Goal: Task Accomplishment & Management: Manage account settings

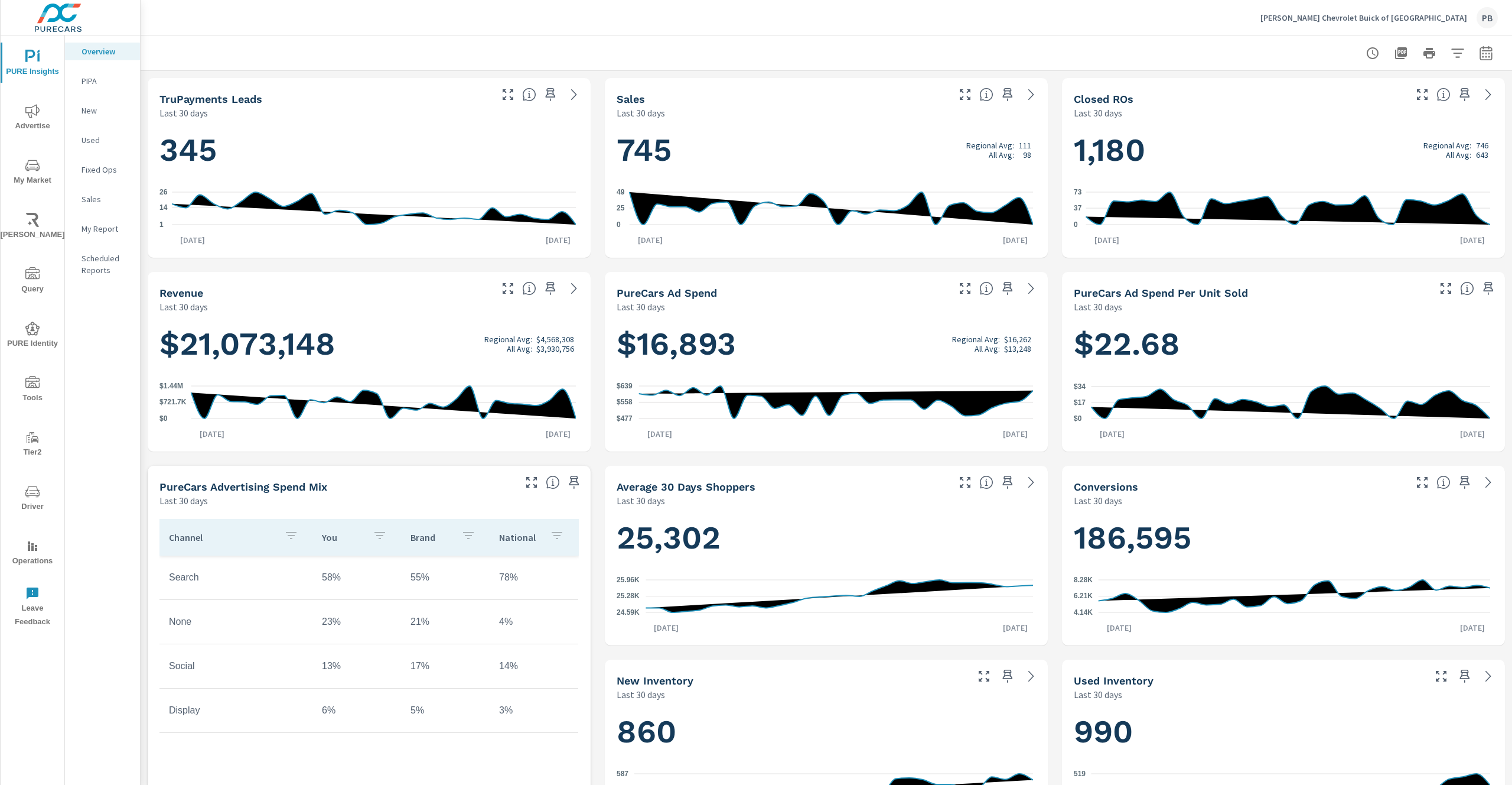
scroll to position [1, 0]
click at [28, 388] on icon "nav menu" at bounding box center [32, 383] width 14 height 14
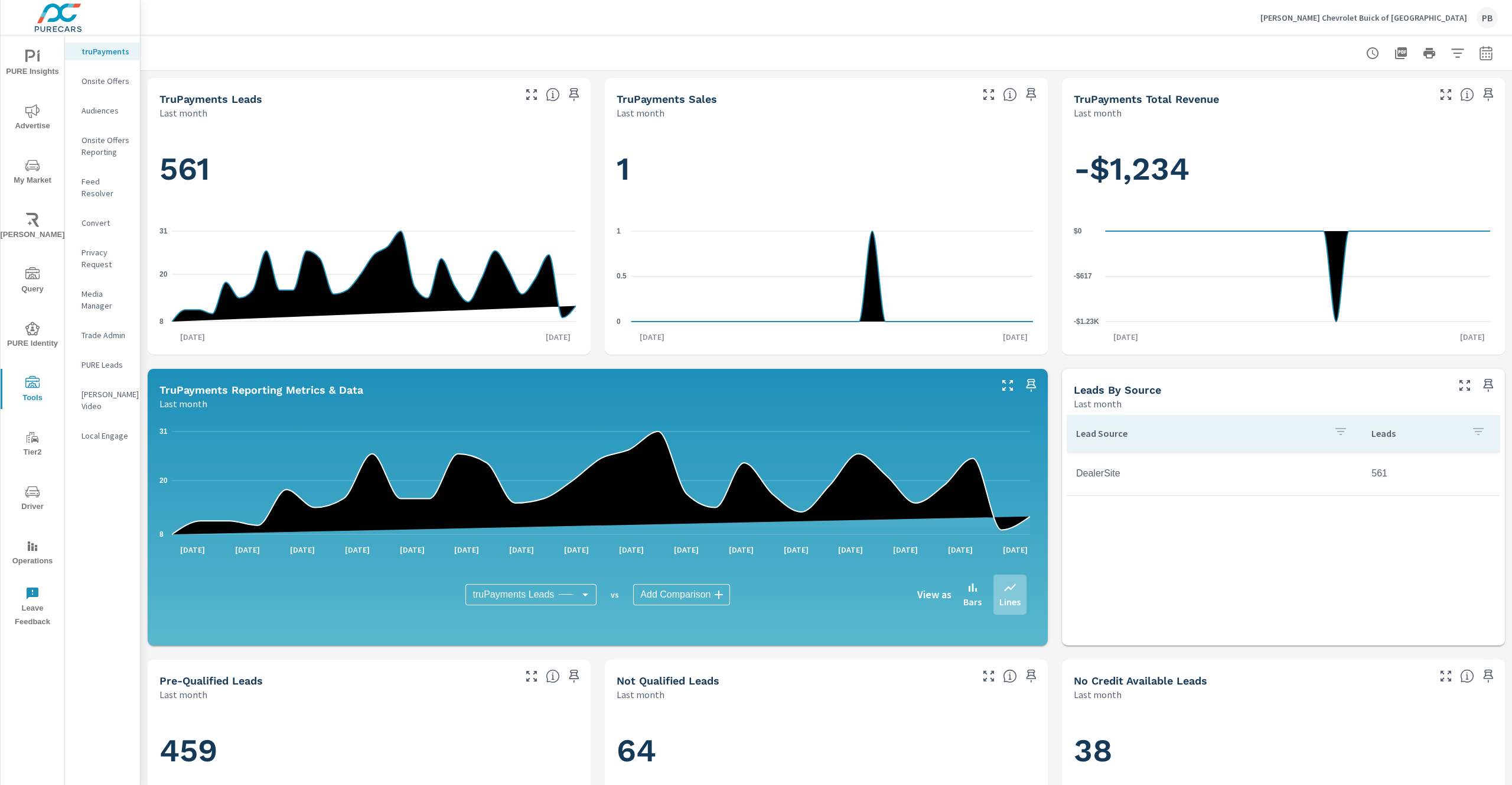
scroll to position [1, 0]
click at [103, 84] on p "Onsite Offers" at bounding box center [105, 81] width 49 height 12
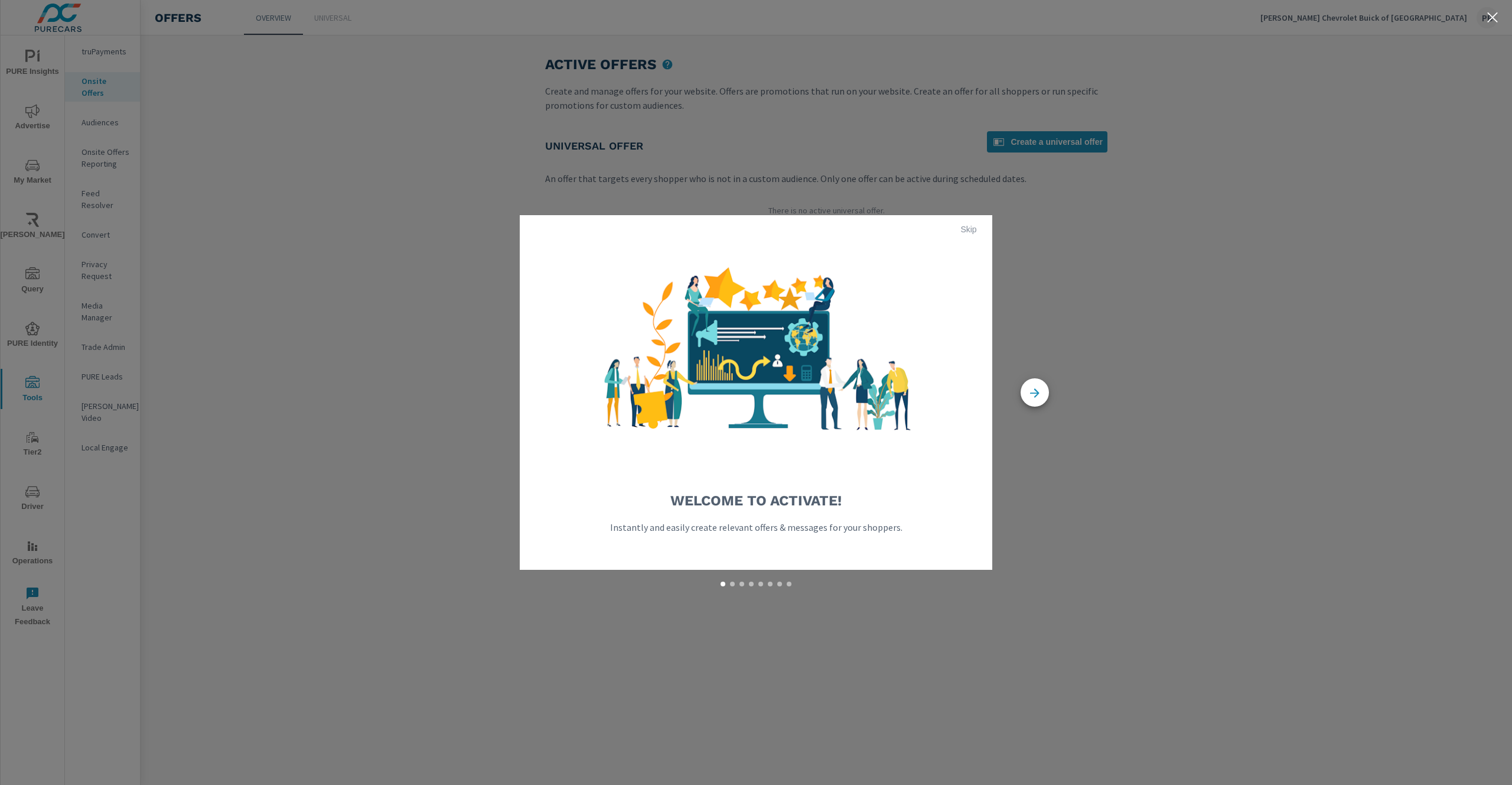
click at [966, 236] on button "Skip" at bounding box center [969, 229] width 38 height 19
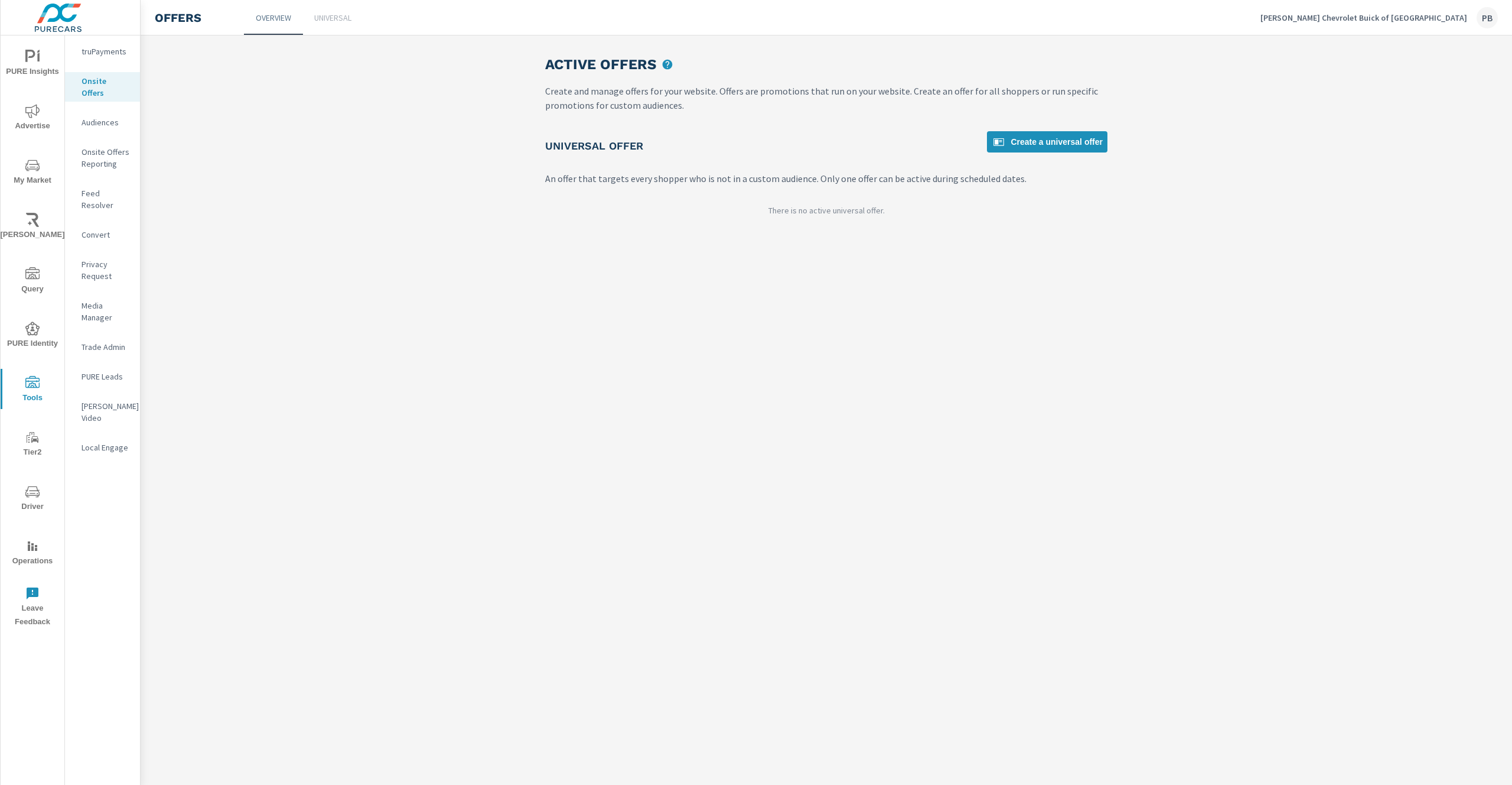
click at [1409, 20] on p "Dan Cummins Chevrolet Buick of Paris" at bounding box center [1364, 17] width 207 height 11
click at [1409, 20] on body "PURE Insights Advertise My Market Riley AI Query PURE Identity Tools Tier2 Driv…" at bounding box center [756, 392] width 1512 height 785
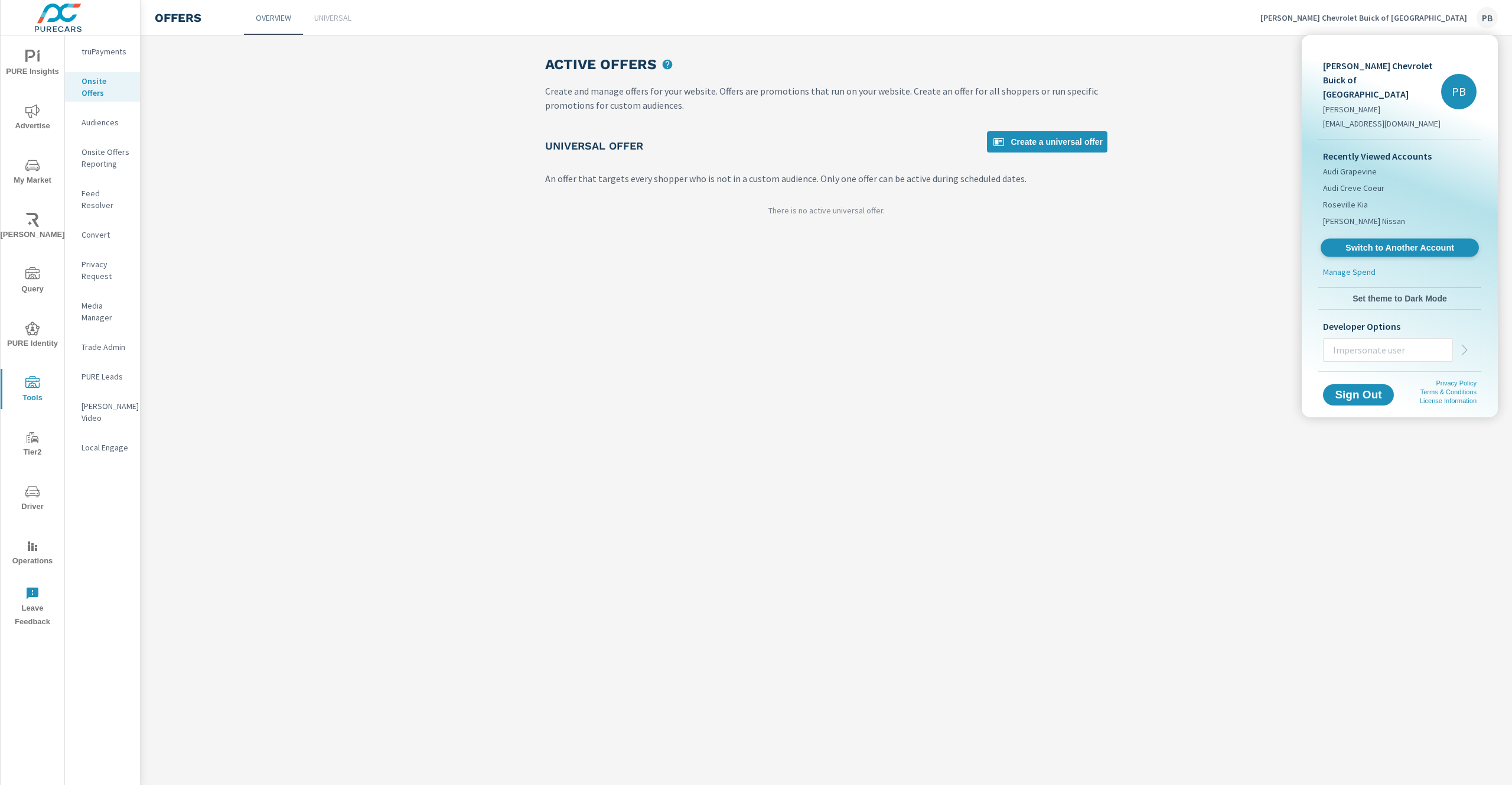
click at [1367, 242] on span "Switch to Another Account" at bounding box center [1399, 247] width 145 height 11
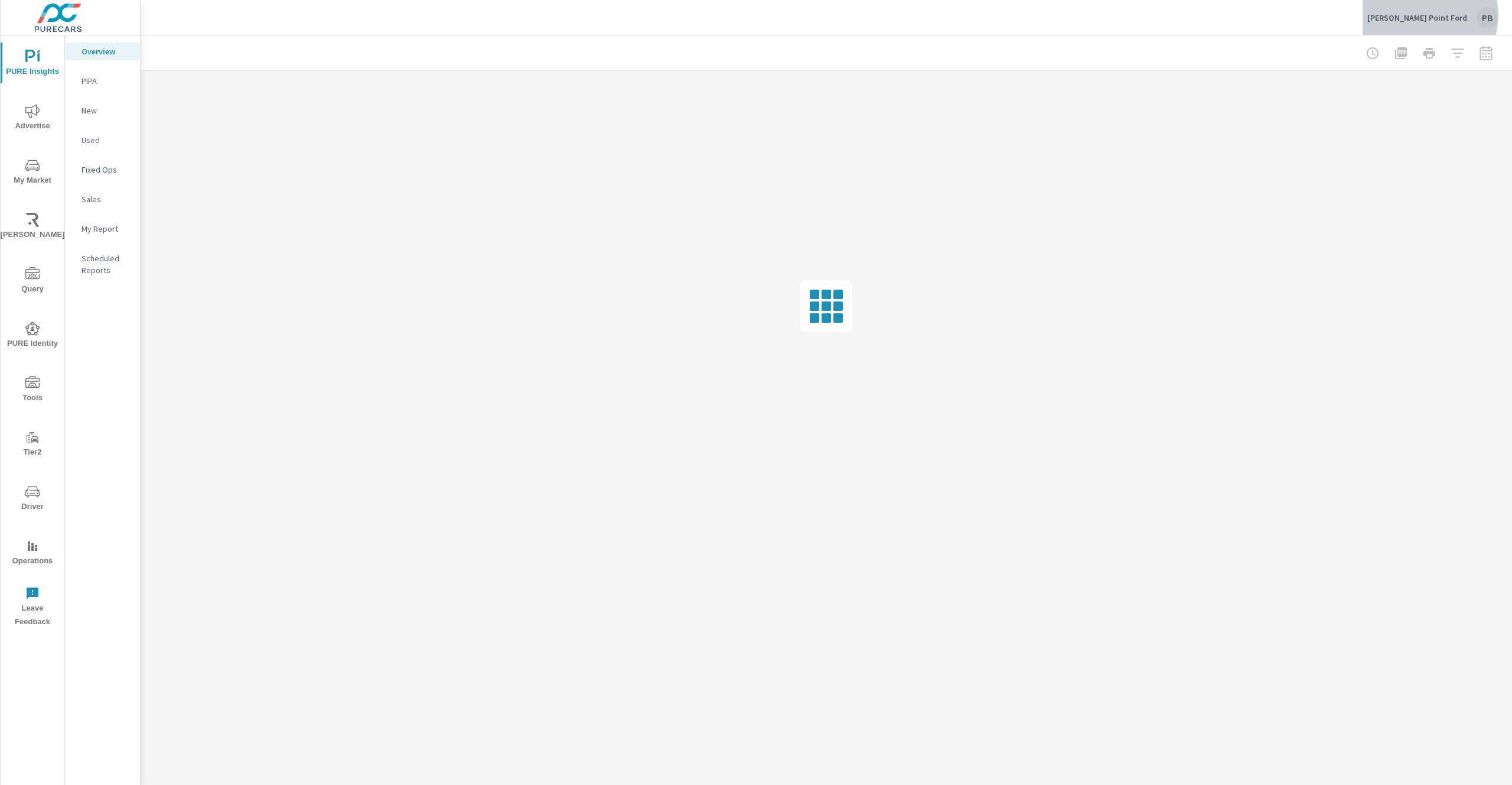
click at [1463, 15] on p "[PERSON_NAME] Point Ford" at bounding box center [1417, 17] width 100 height 11
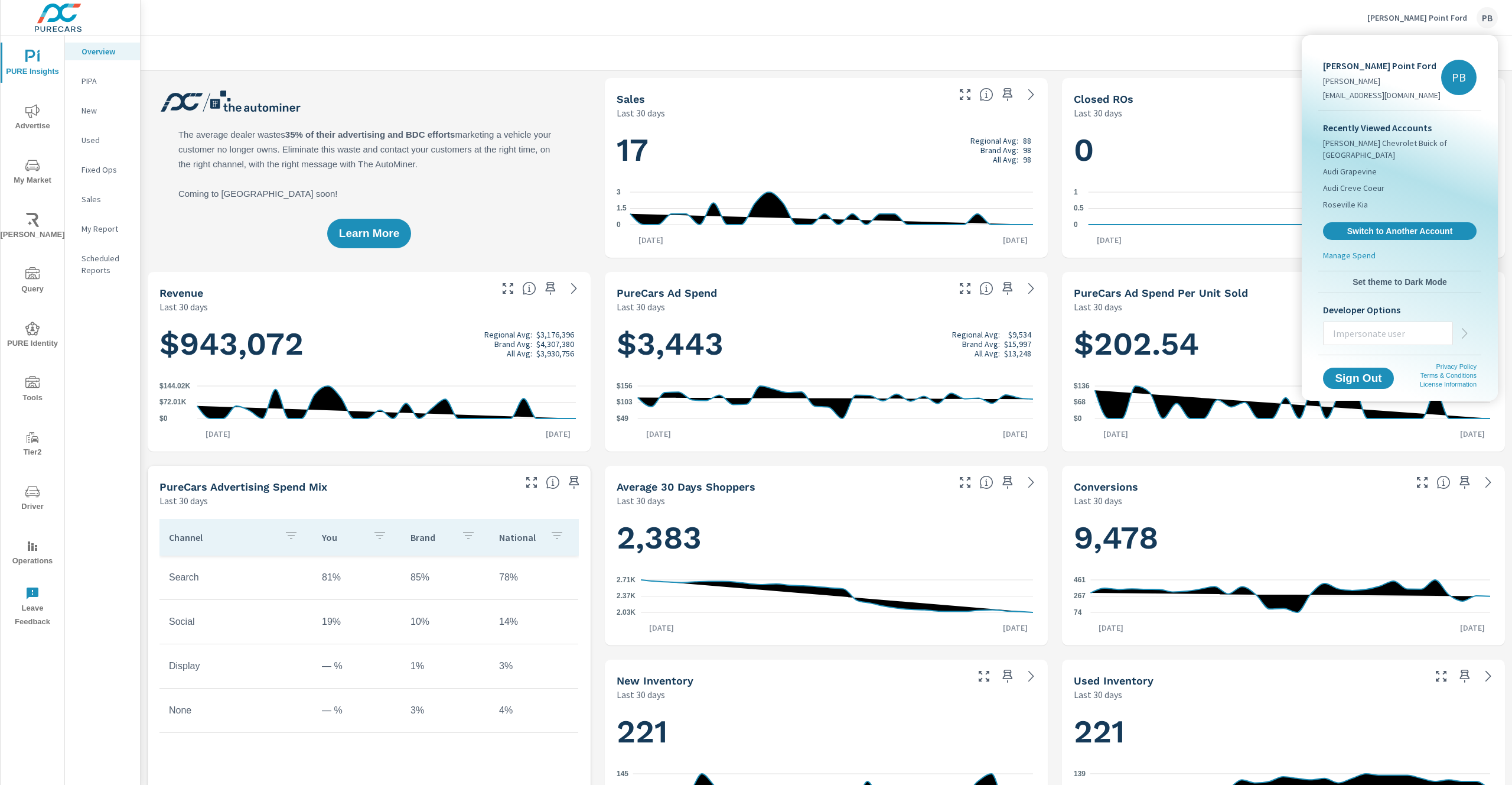
click at [1121, 59] on div at bounding box center [756, 392] width 1512 height 785
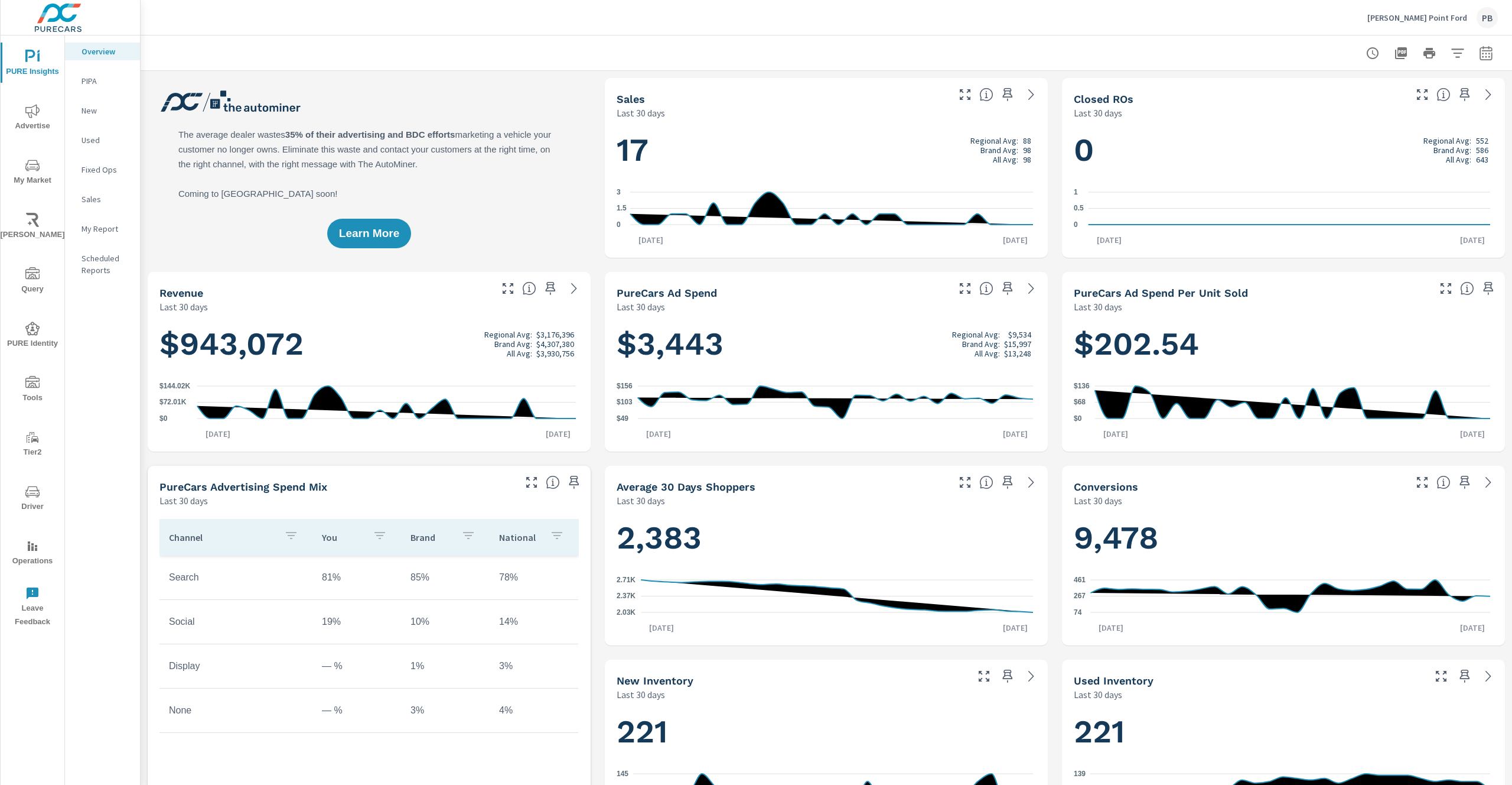
scroll to position [1, 0]
click at [36, 391] on span "Tools" at bounding box center [33, 391] width 57 height 29
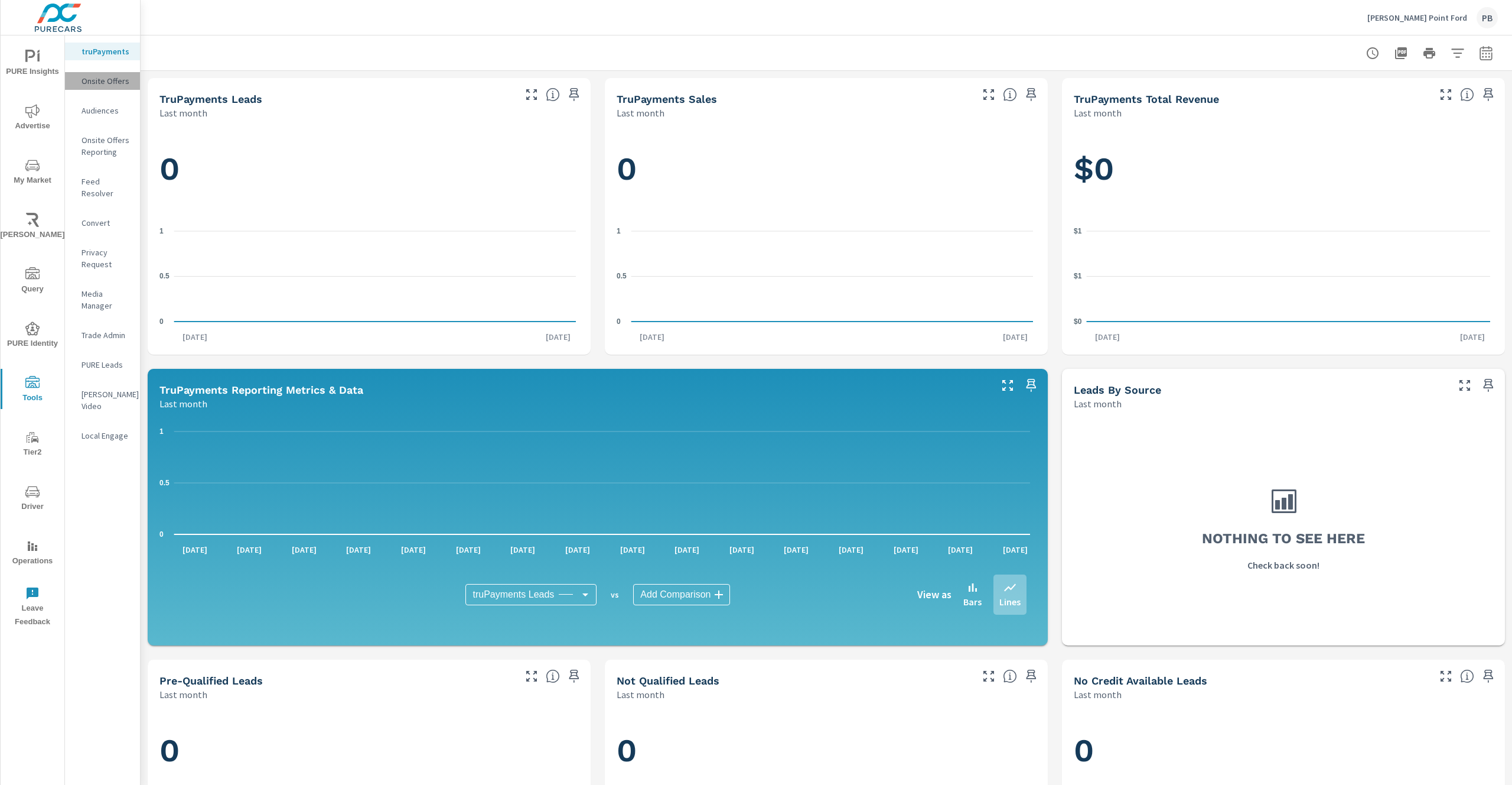
click at [115, 84] on p "Onsite Offers" at bounding box center [105, 81] width 49 height 12
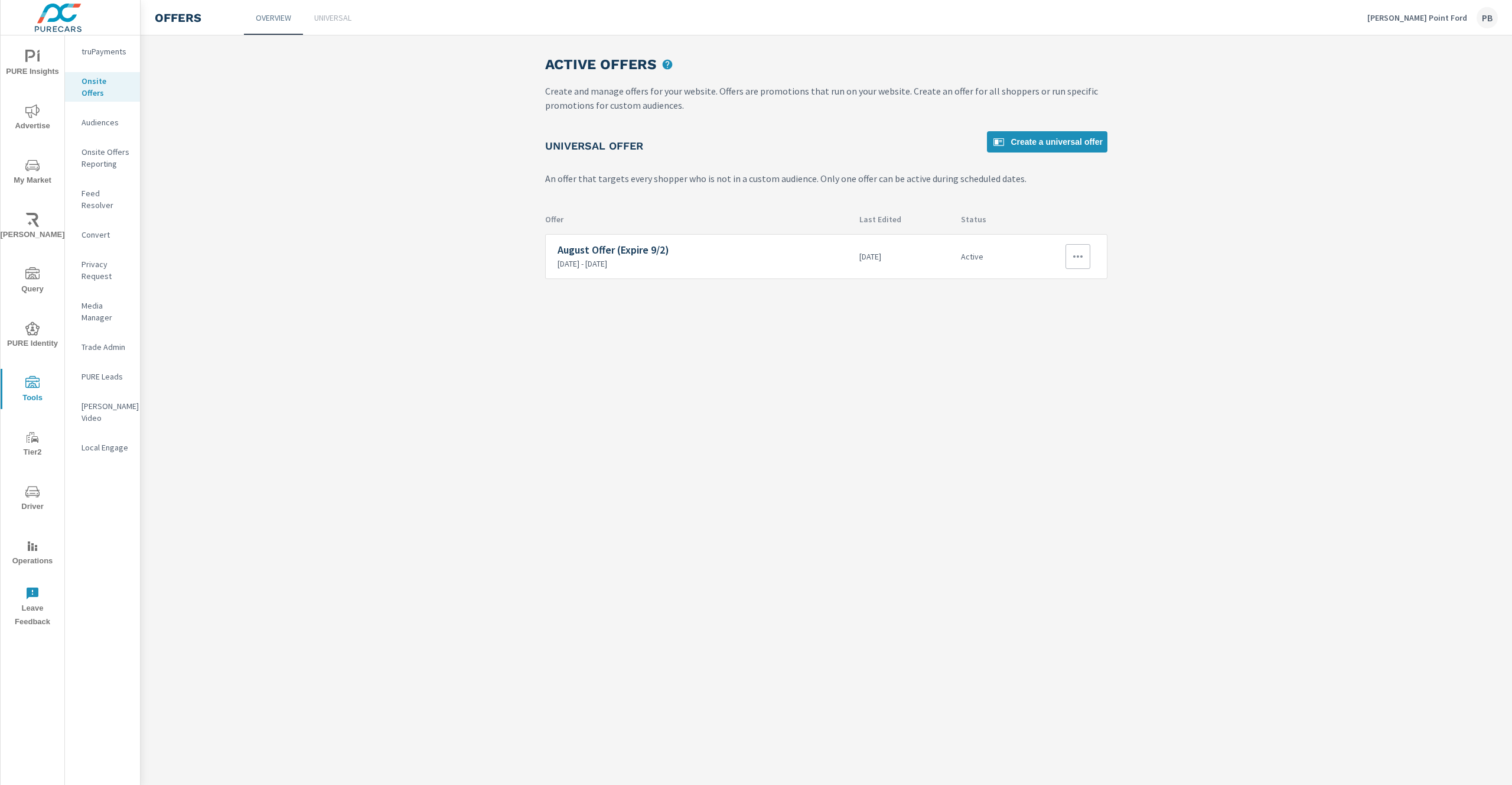
click at [713, 266] on p "[DATE] - [DATE]" at bounding box center [704, 263] width 292 height 11
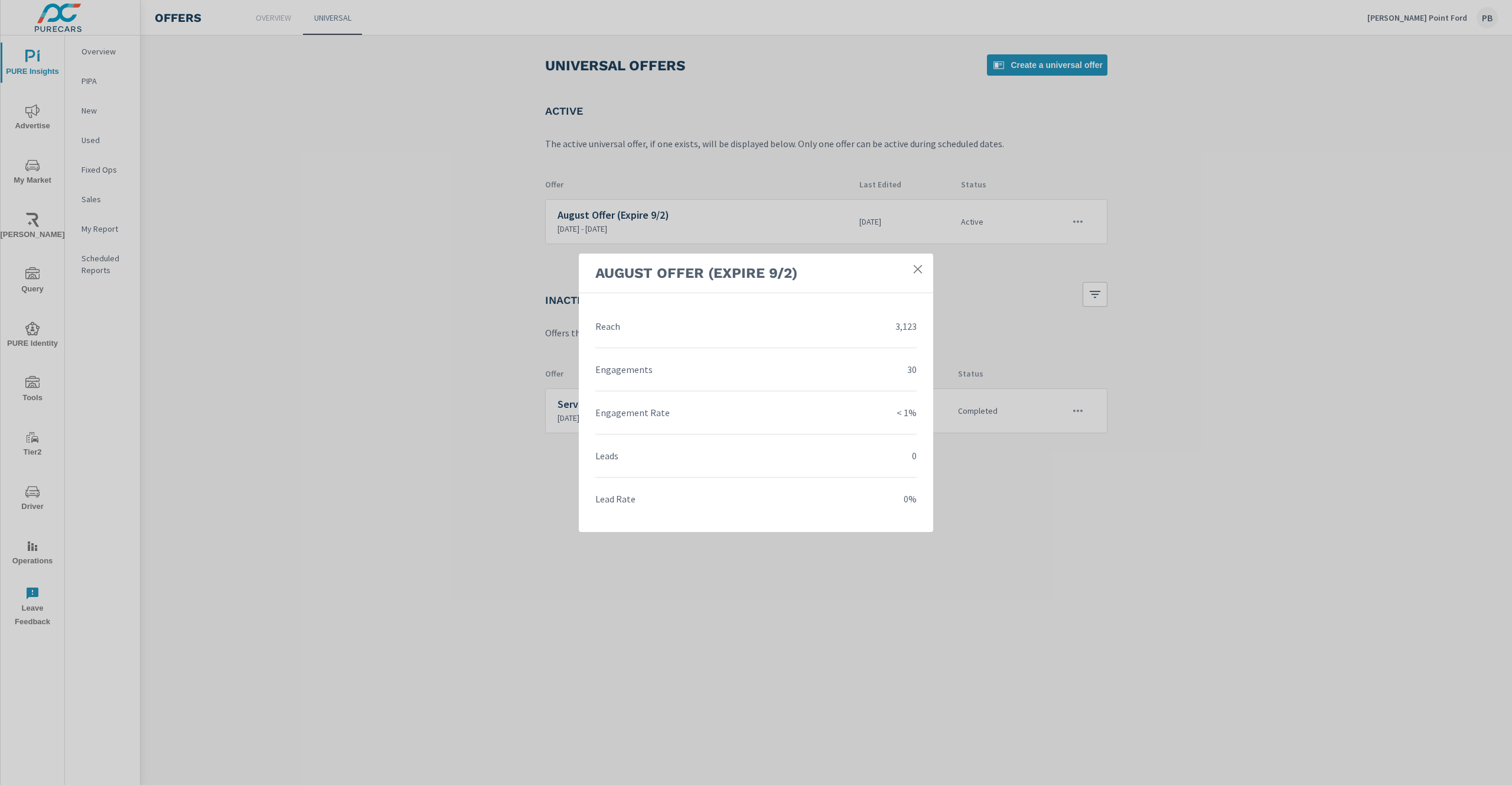
click at [924, 268] on link at bounding box center [917, 268] width 21 height 21
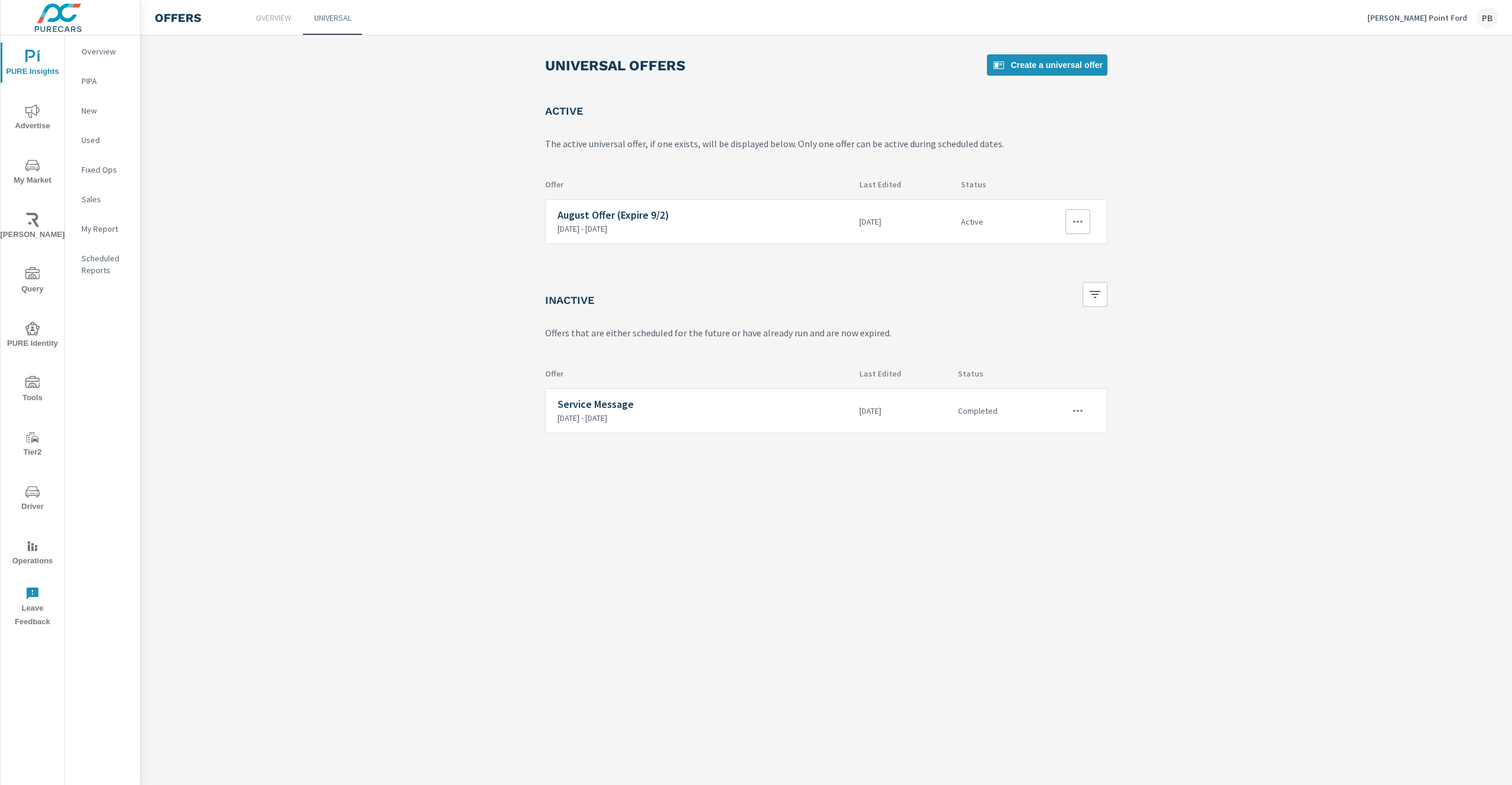
click at [1084, 215] on icon "button" at bounding box center [1077, 221] width 14 height 14
click at [1236, 254] on div at bounding box center [756, 392] width 1512 height 785
click at [1085, 410] on button "button" at bounding box center [1078, 410] width 25 height 25
click at [1227, 400] on div at bounding box center [756, 392] width 1512 height 785
click at [35, 395] on span "Tools" at bounding box center [33, 391] width 57 height 29
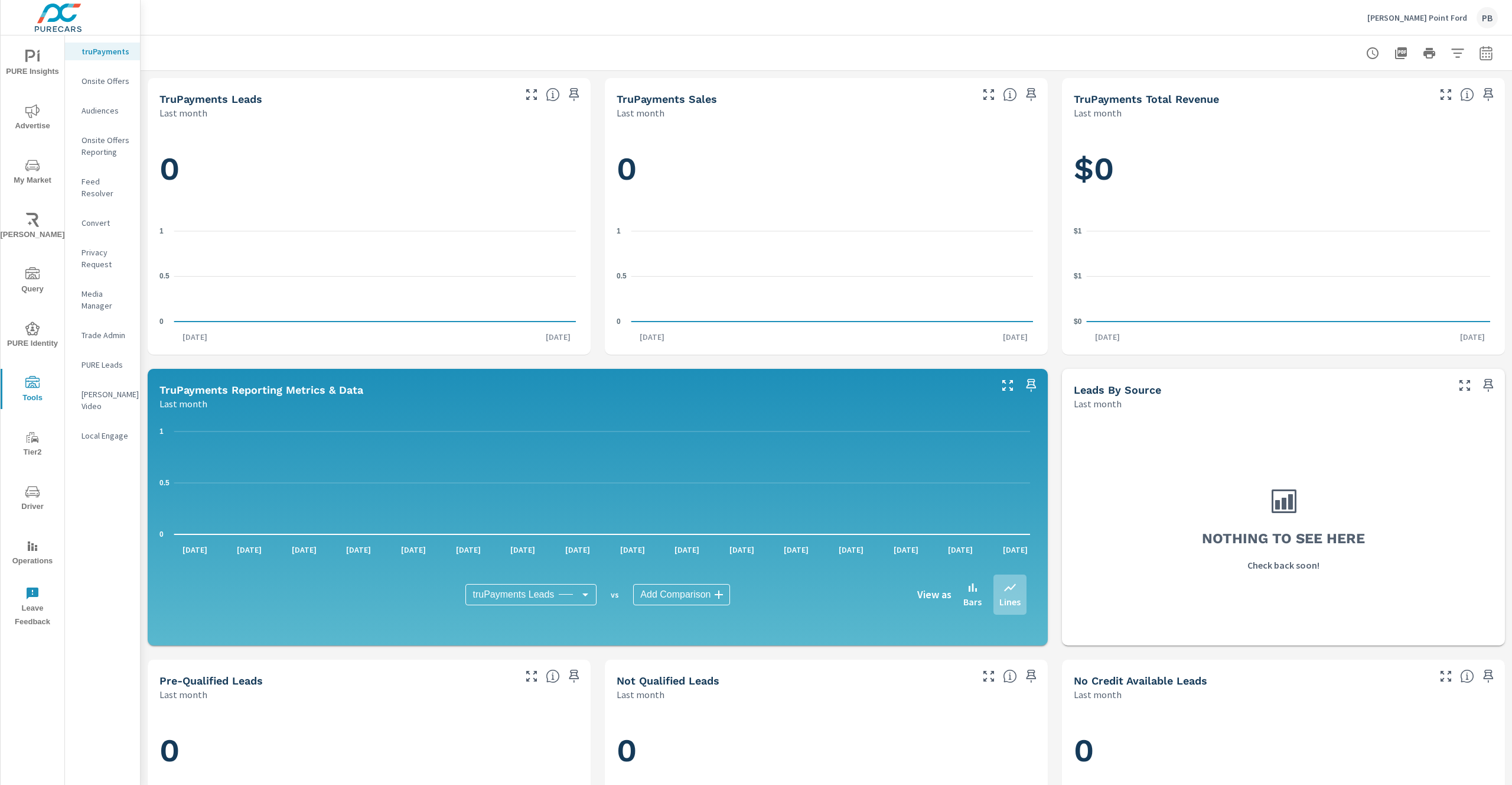
click at [34, 549] on icon "nav menu" at bounding box center [32, 546] width 14 height 14
click at [109, 79] on p "Onsite Offers" at bounding box center [105, 81] width 49 height 12
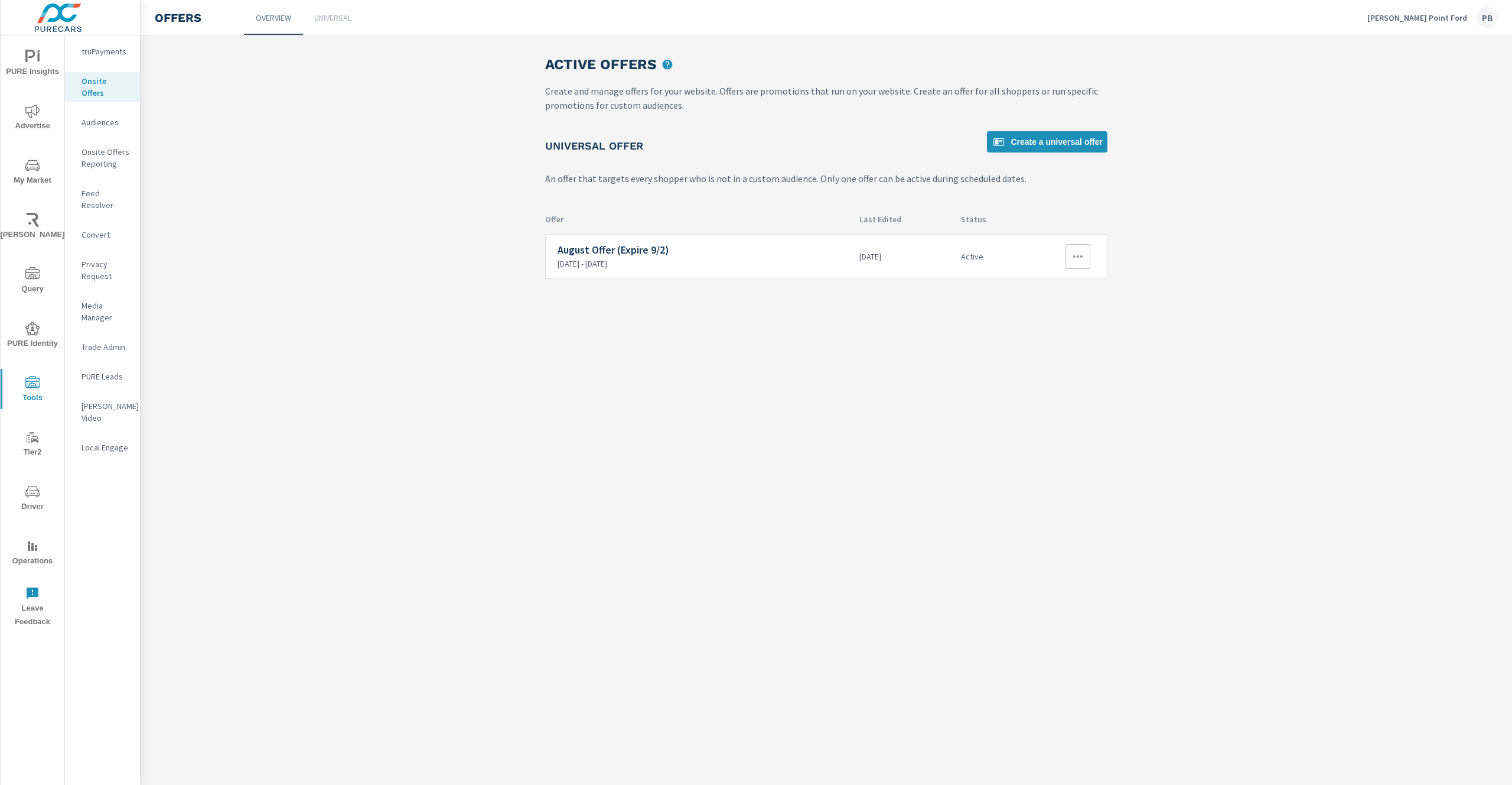
click at [1076, 260] on icon "button" at bounding box center [1077, 256] width 14 height 14
click at [1065, 316] on div "View Report" at bounding box center [1056, 312] width 52 height 14
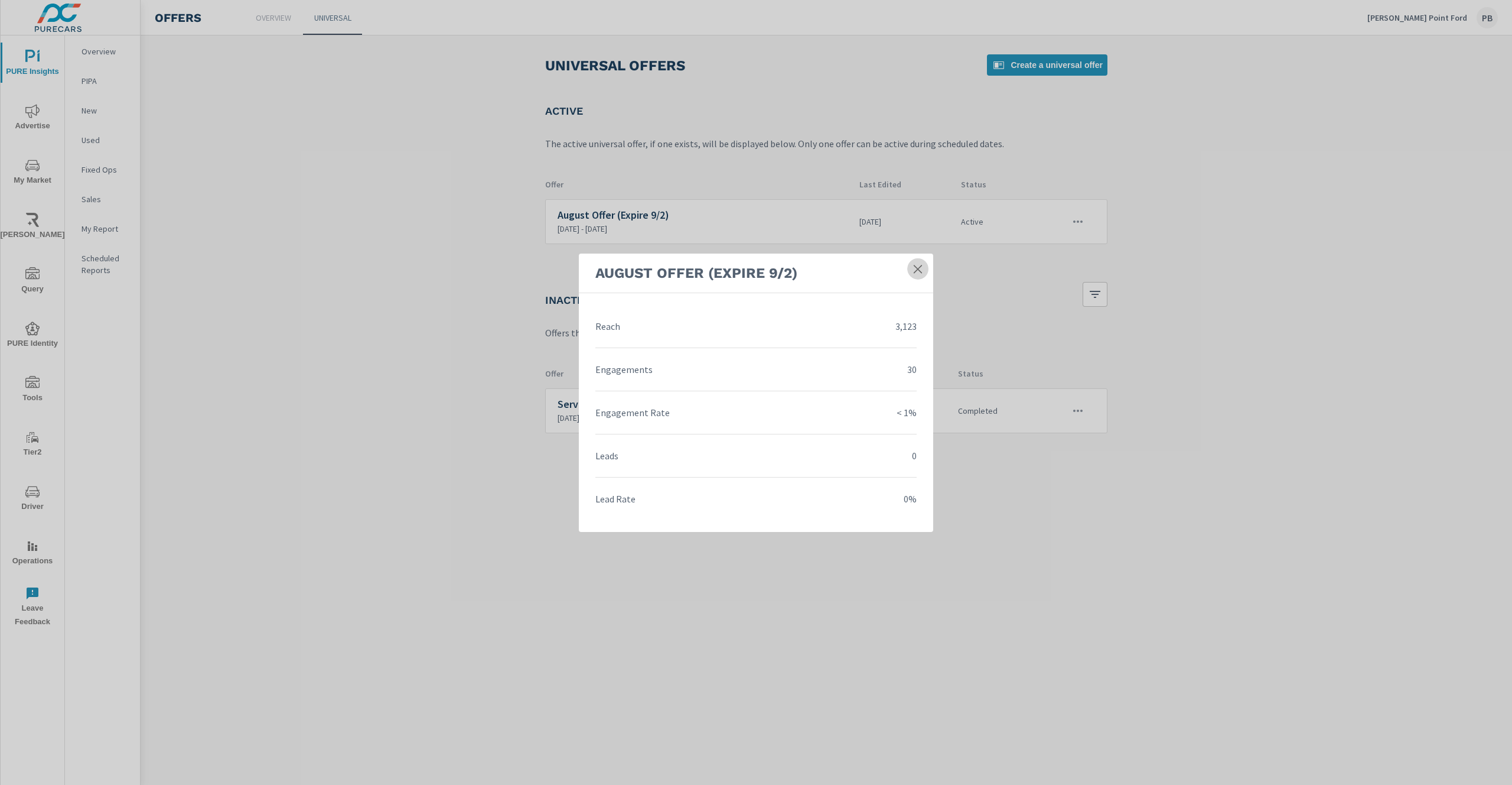
click at [923, 271] on icon at bounding box center [918, 268] width 12 height 12
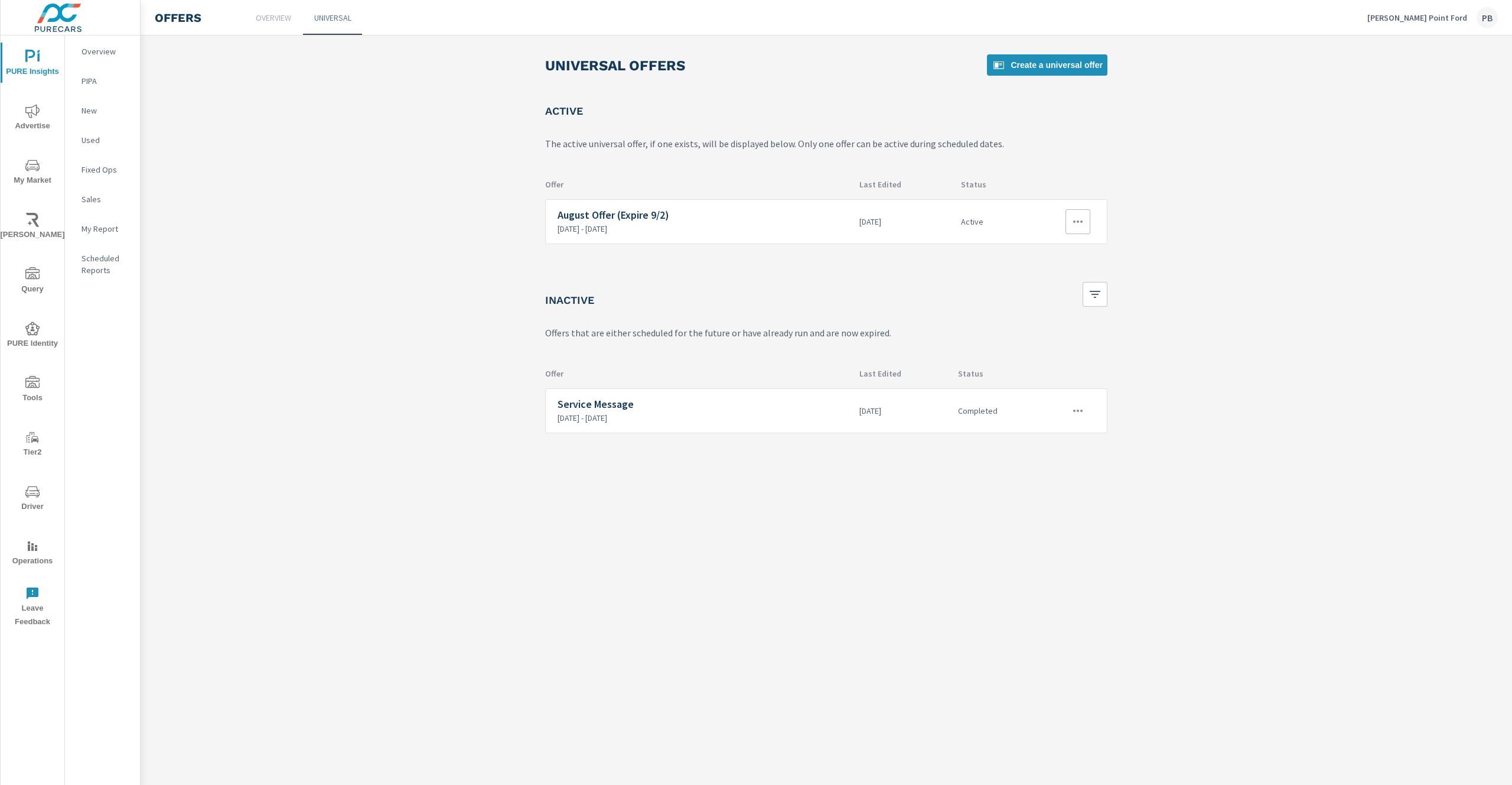
click at [1081, 231] on button "button" at bounding box center [1078, 222] width 25 height 25
click at [1259, 231] on div at bounding box center [756, 392] width 1512 height 785
click at [601, 218] on h6 "August Offer (Expire 9/2)" at bounding box center [704, 215] width 292 height 12
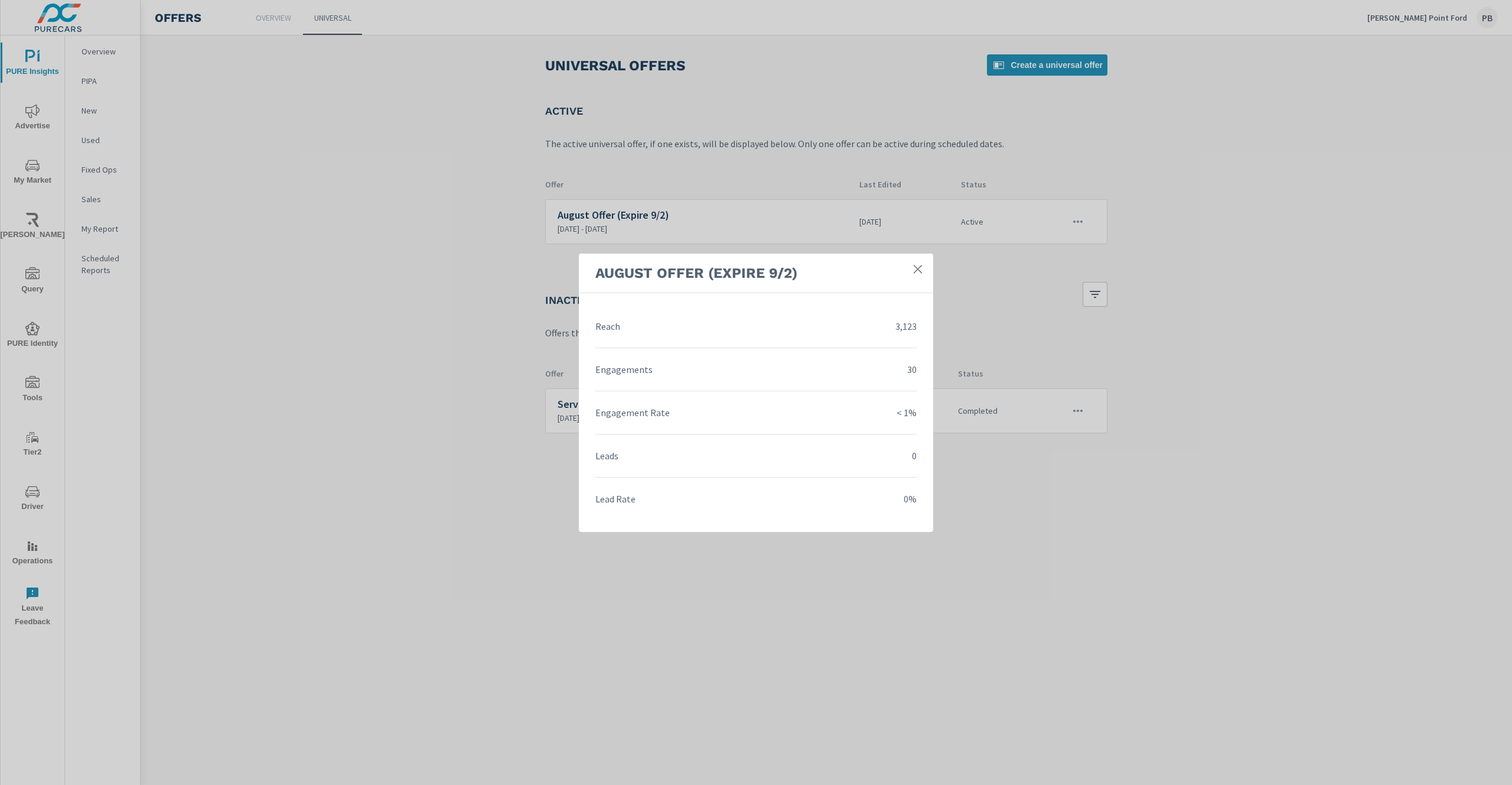
click at [697, 357] on li "Engagements 30" at bounding box center [756, 369] width 321 height 43
click at [918, 271] on icon at bounding box center [918, 268] width 12 height 12
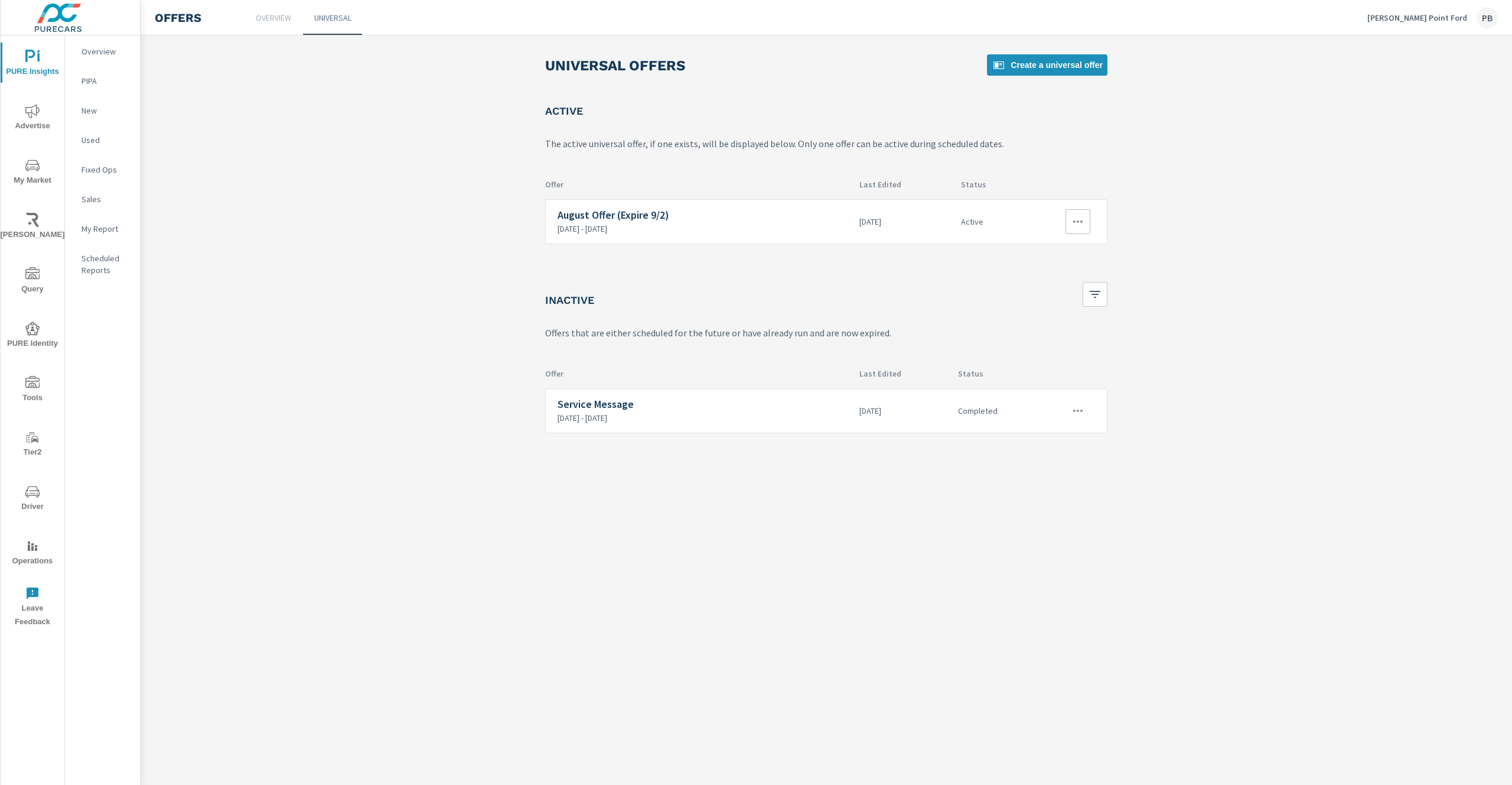
click at [967, 227] on div "Active" at bounding box center [993, 222] width 74 height 45
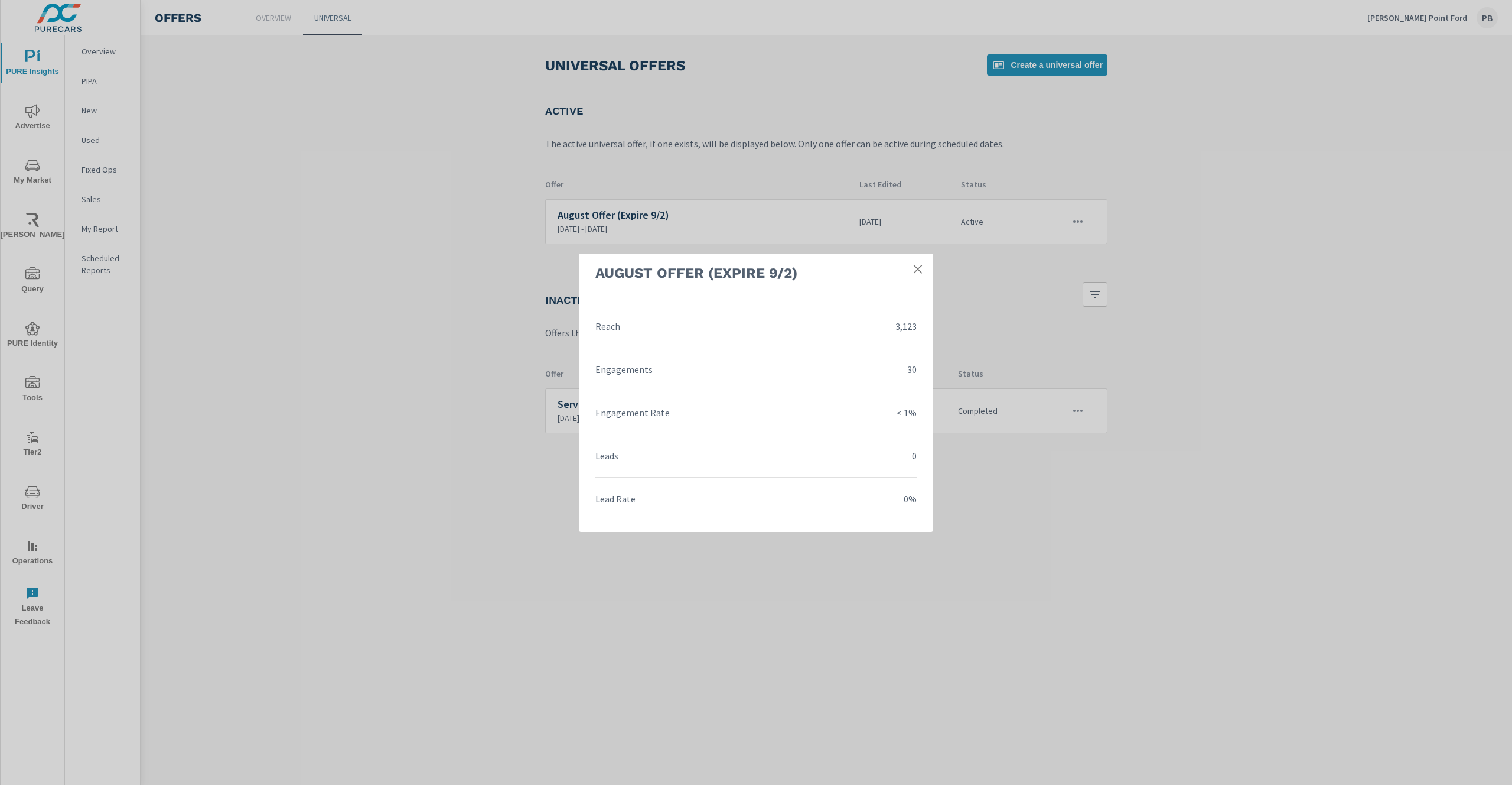
click at [913, 275] on link at bounding box center [917, 268] width 21 height 21
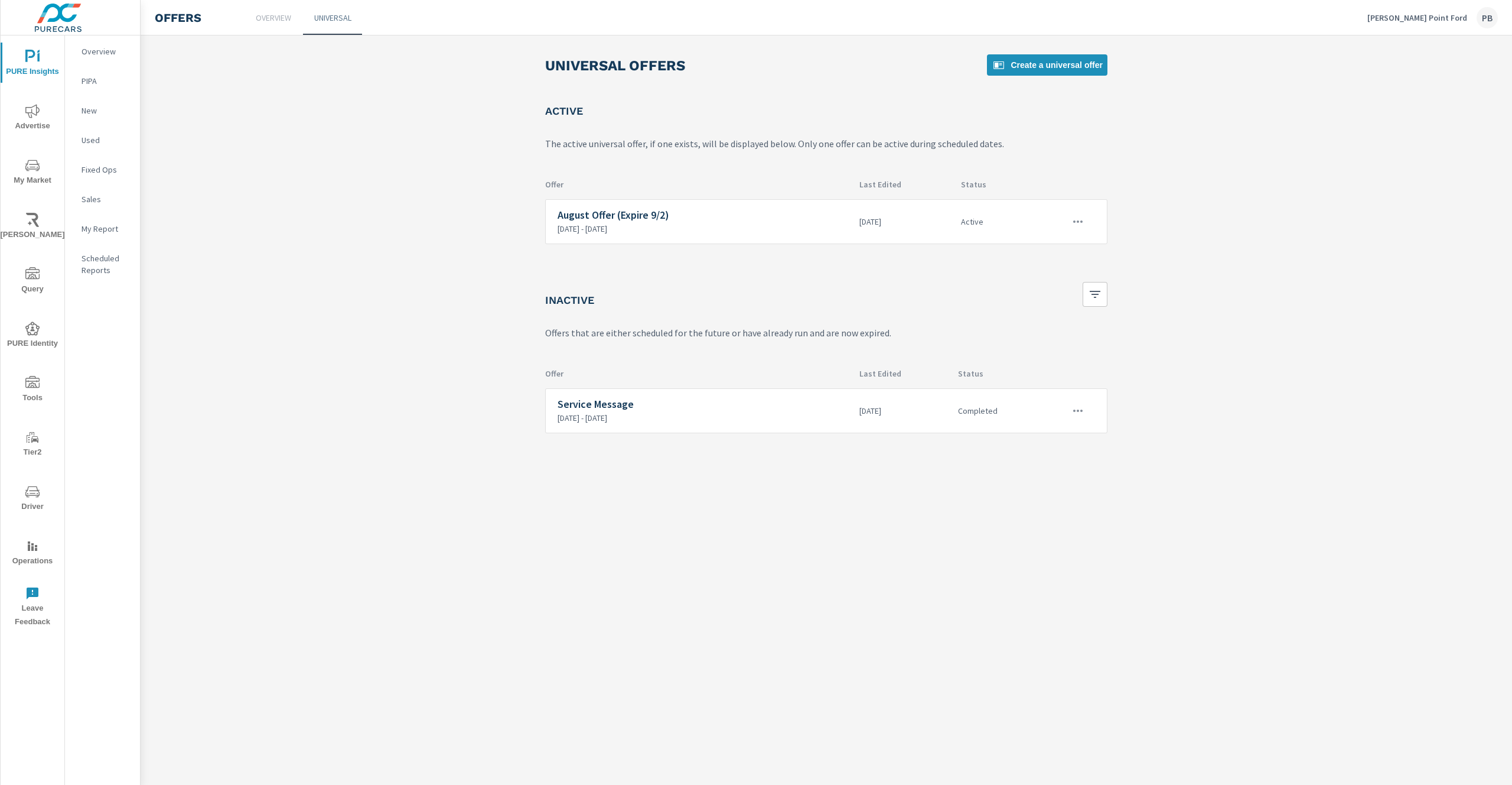
click at [284, 25] on link "Overview" at bounding box center [273, 17] width 59 height 35
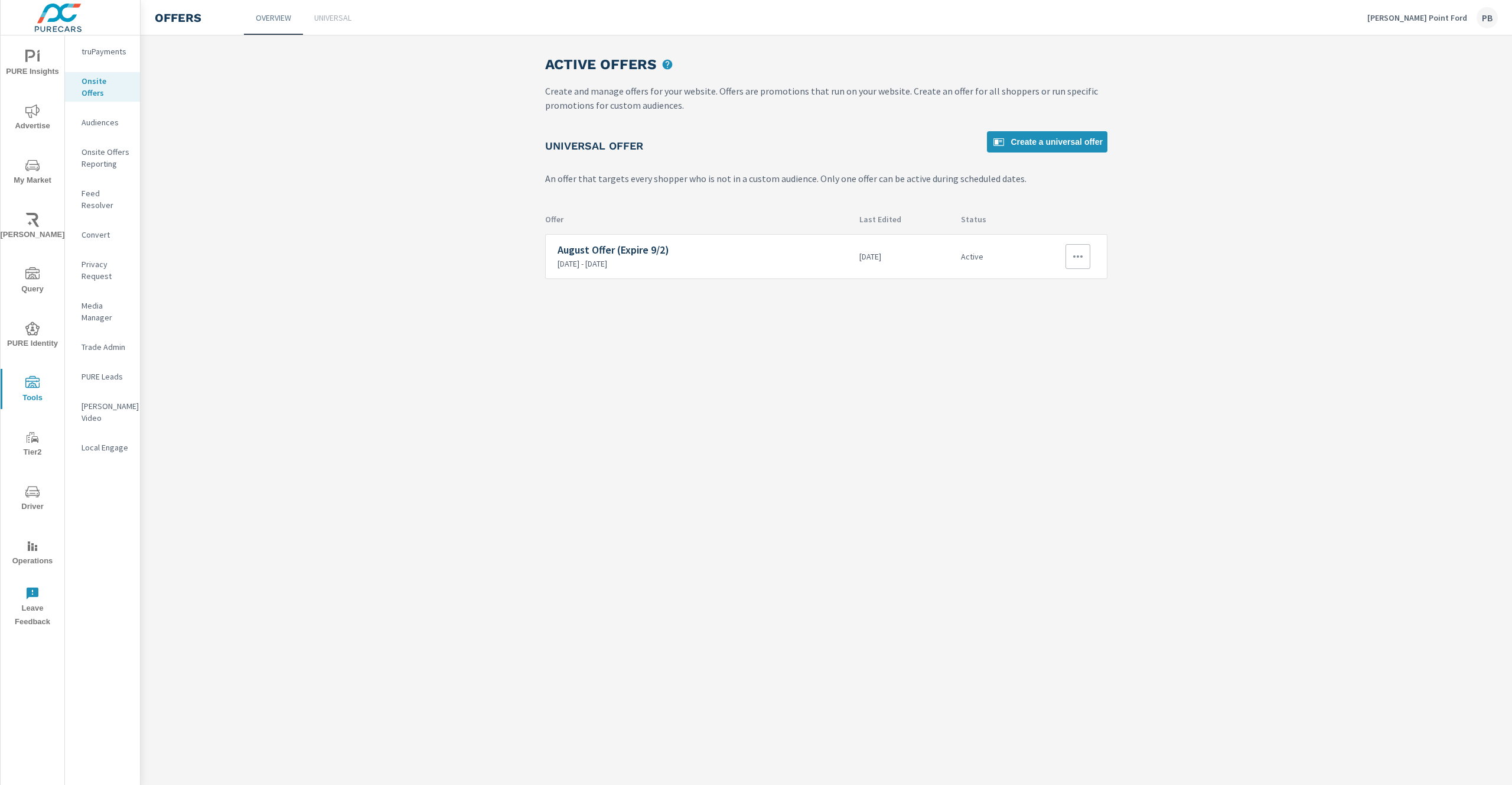
click at [629, 247] on h6 "August Offer (Expire 9/2)" at bounding box center [704, 250] width 292 height 12
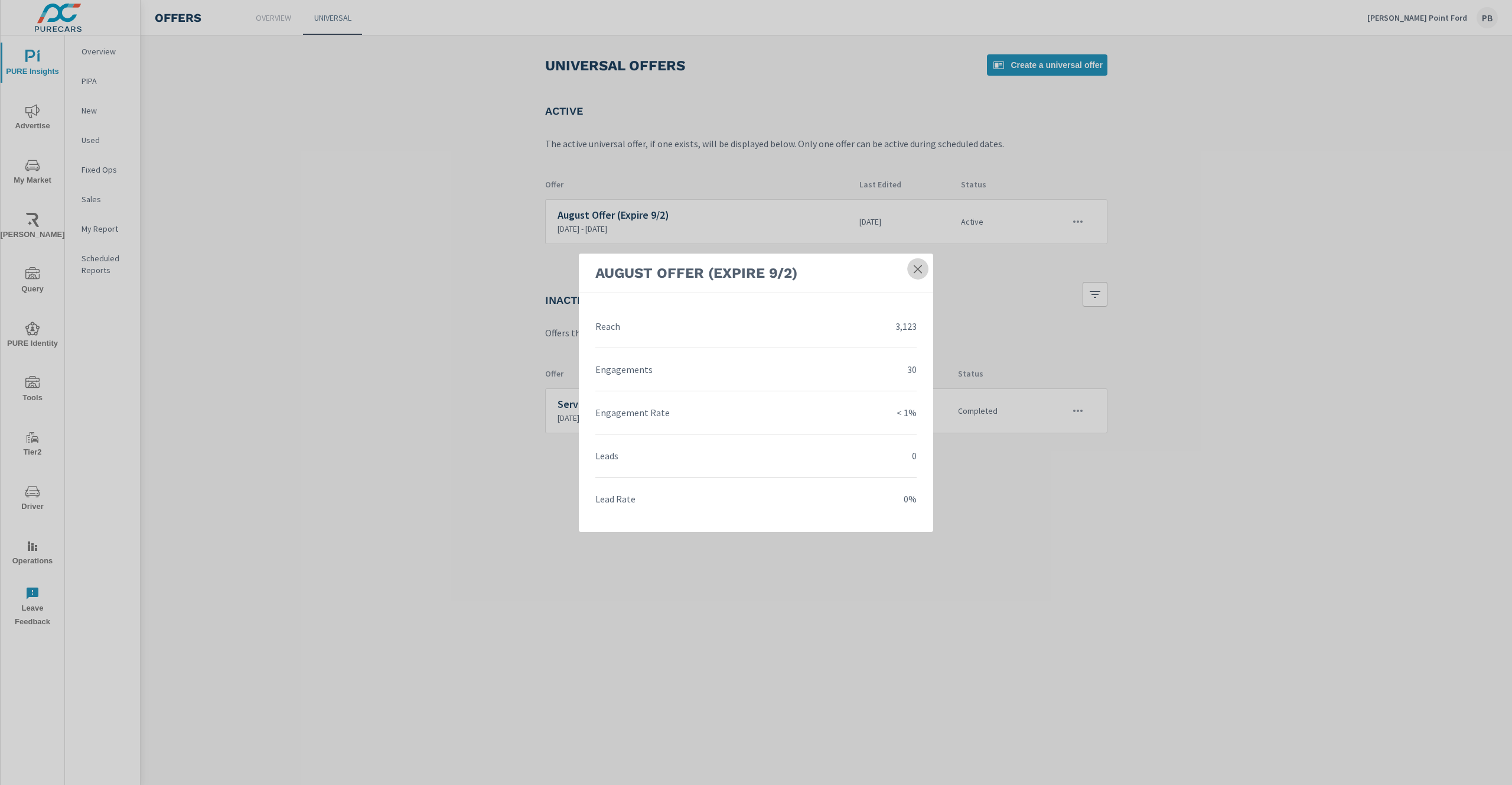
click at [924, 269] on link at bounding box center [917, 268] width 21 height 21
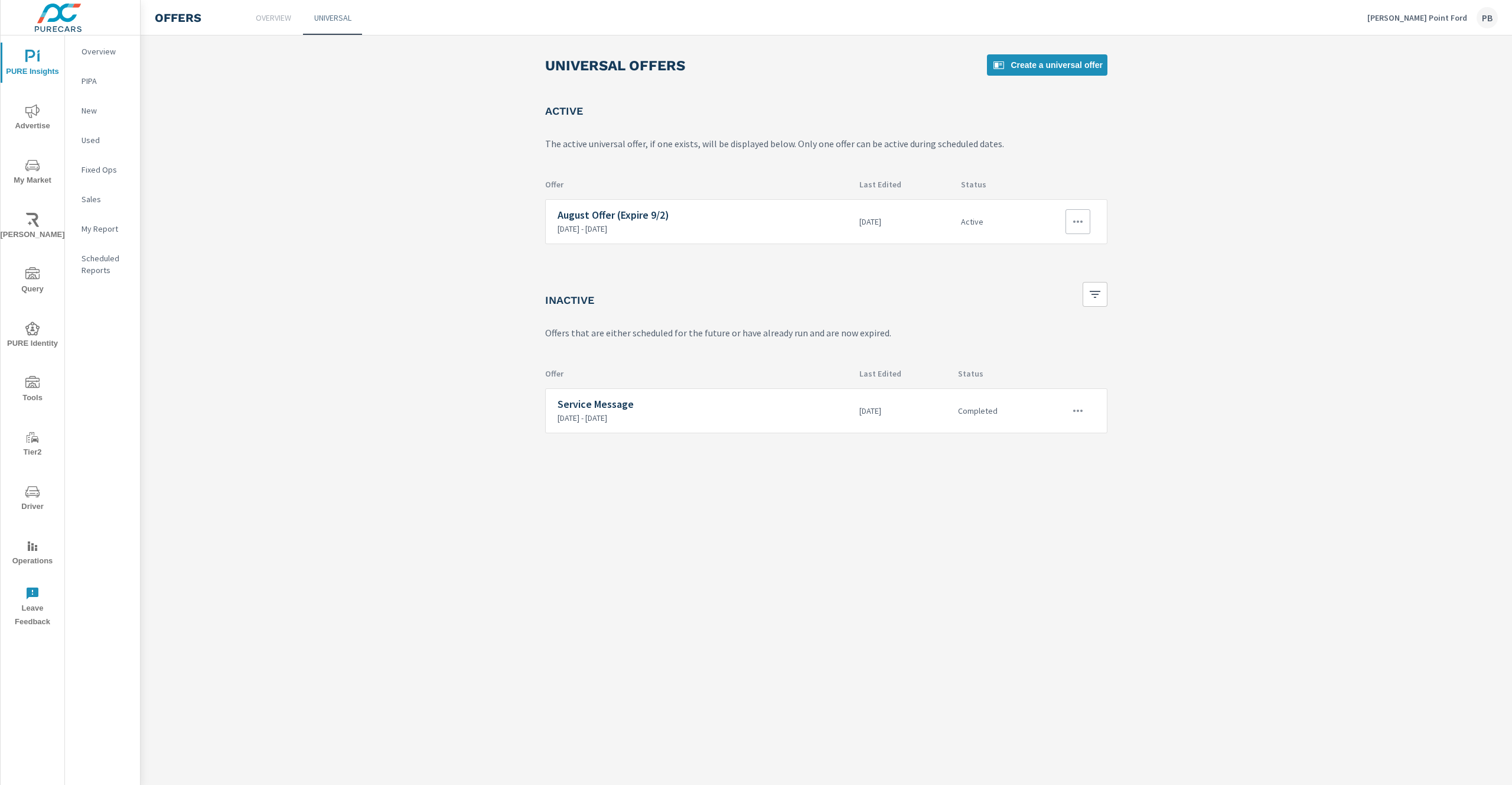
click at [1068, 222] on button "button" at bounding box center [1078, 222] width 25 height 25
click at [1056, 244] on link "Edit" at bounding box center [1056, 248] width 65 height 28
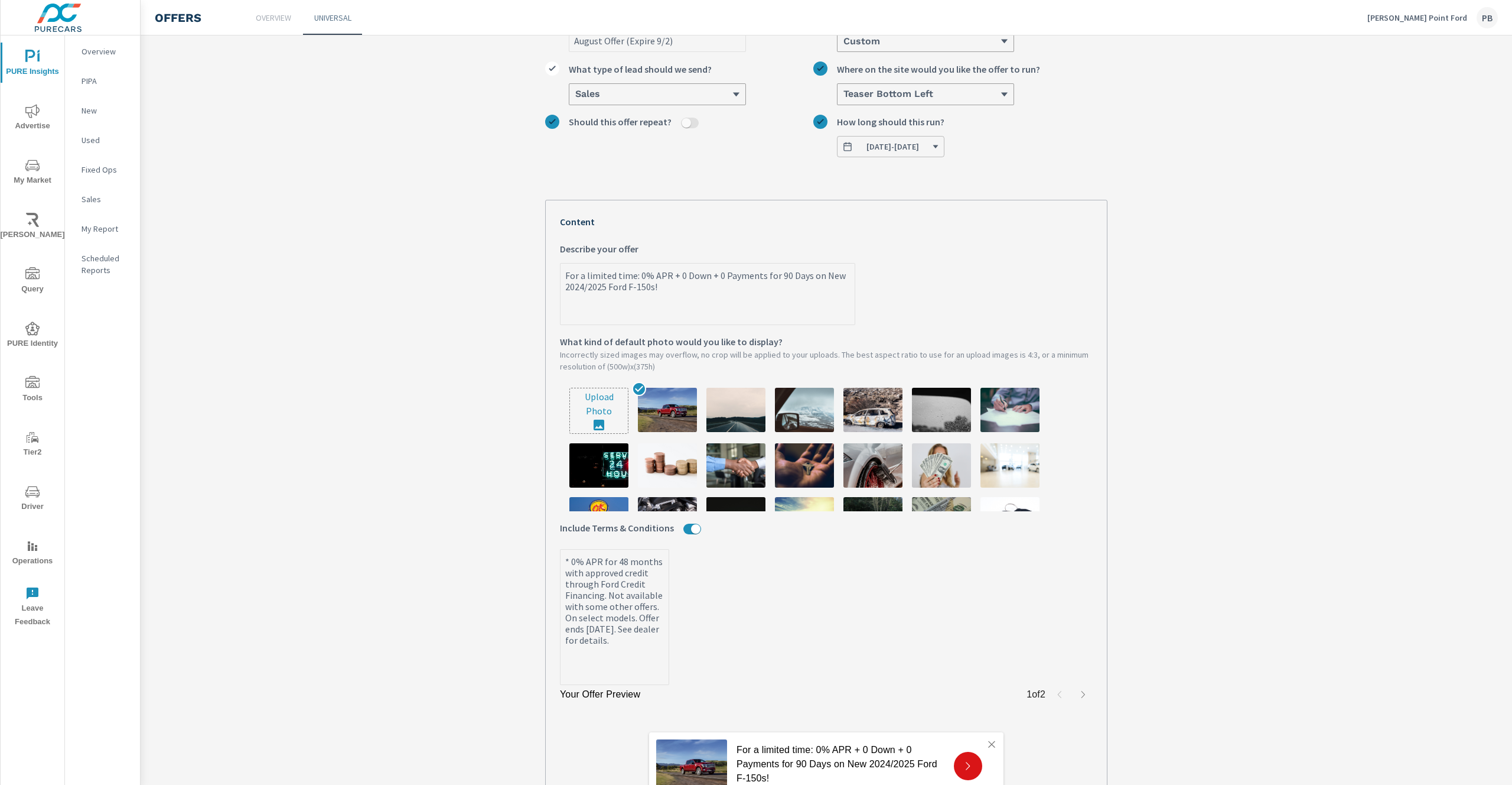
scroll to position [234, 0]
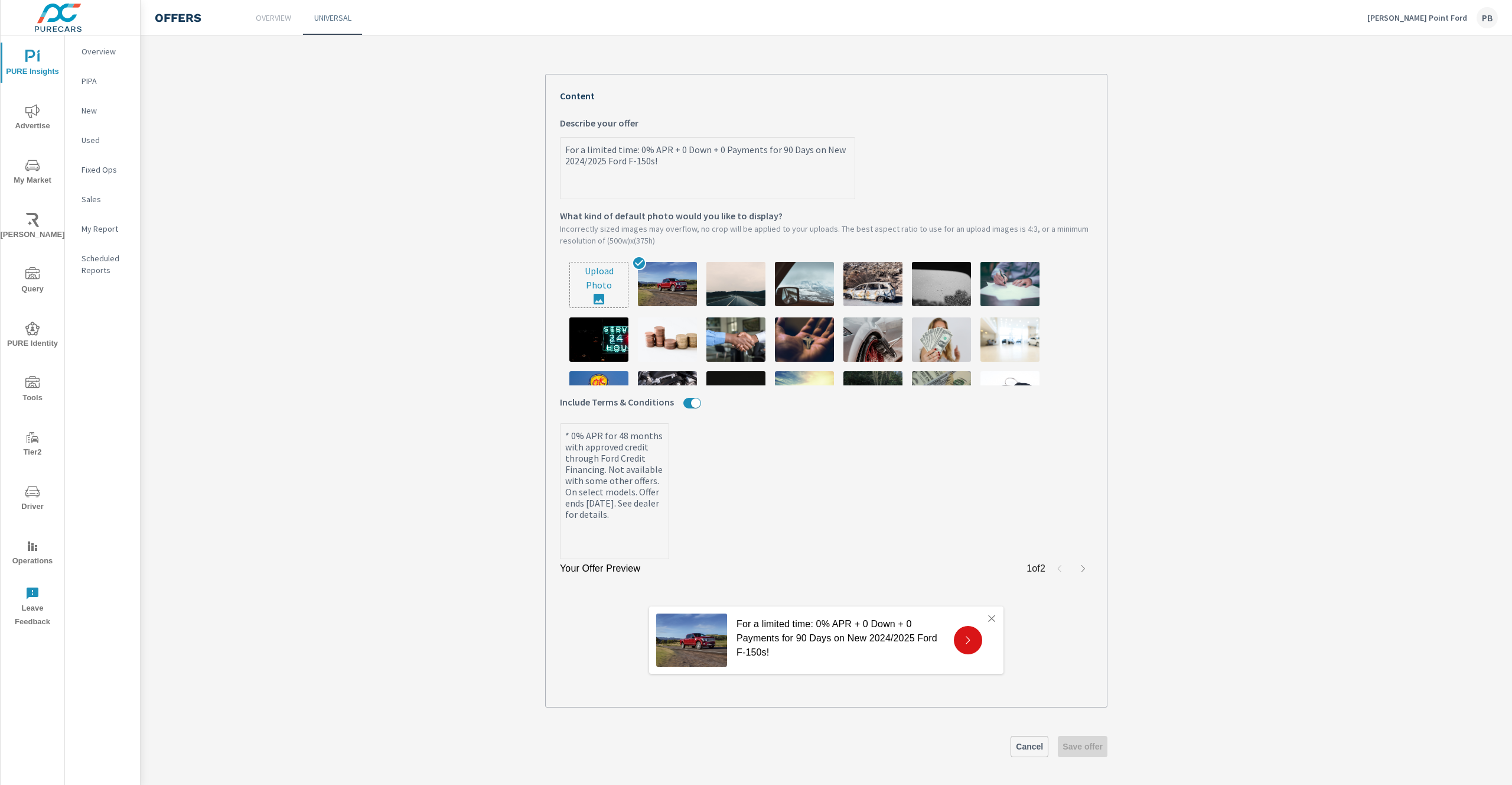
click at [967, 636] on icon at bounding box center [968, 639] width 11 height 11
click at [1079, 567] on icon "button" at bounding box center [1083, 568] width 9 height 9
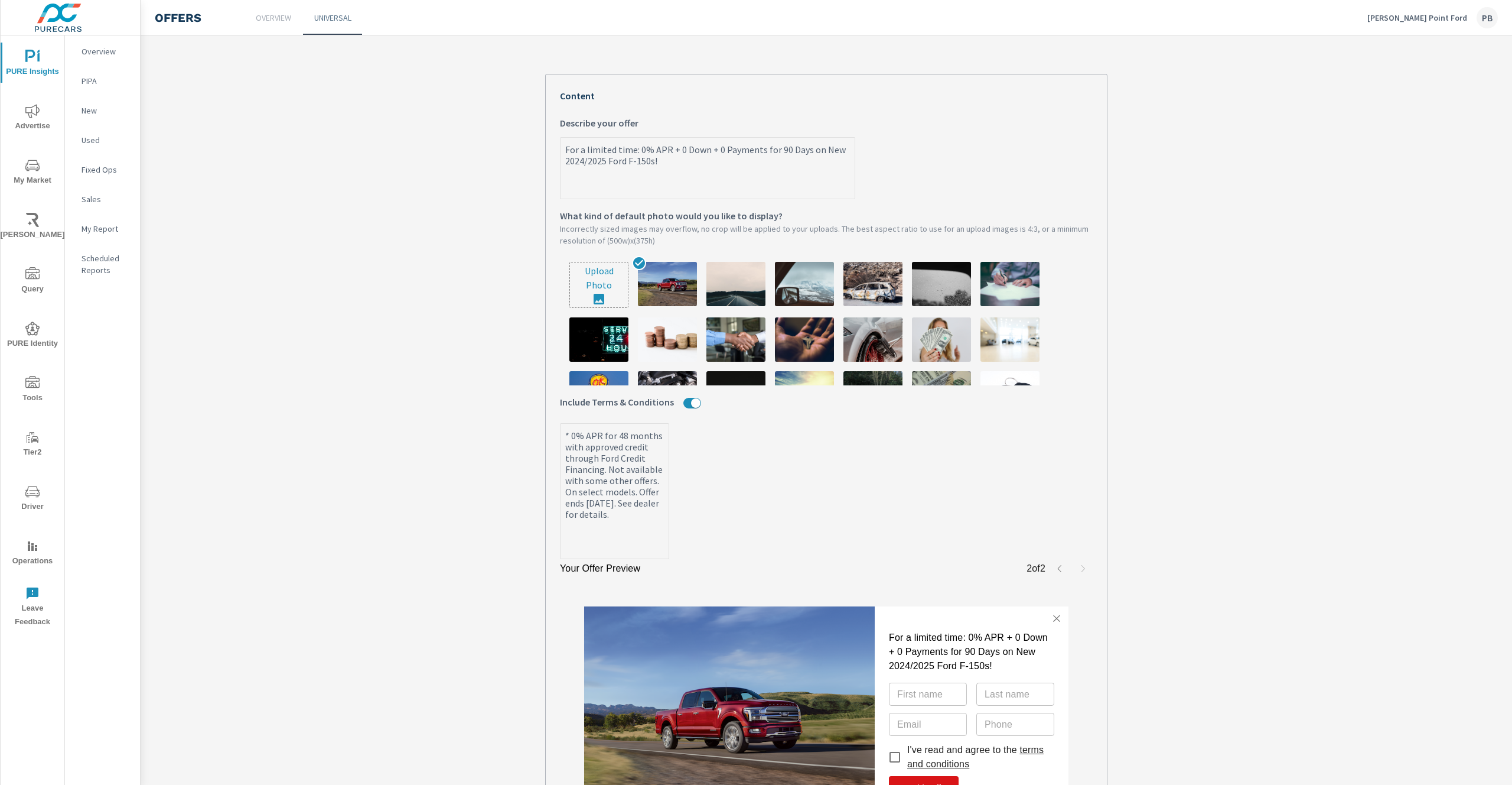
scroll to position [385, 0]
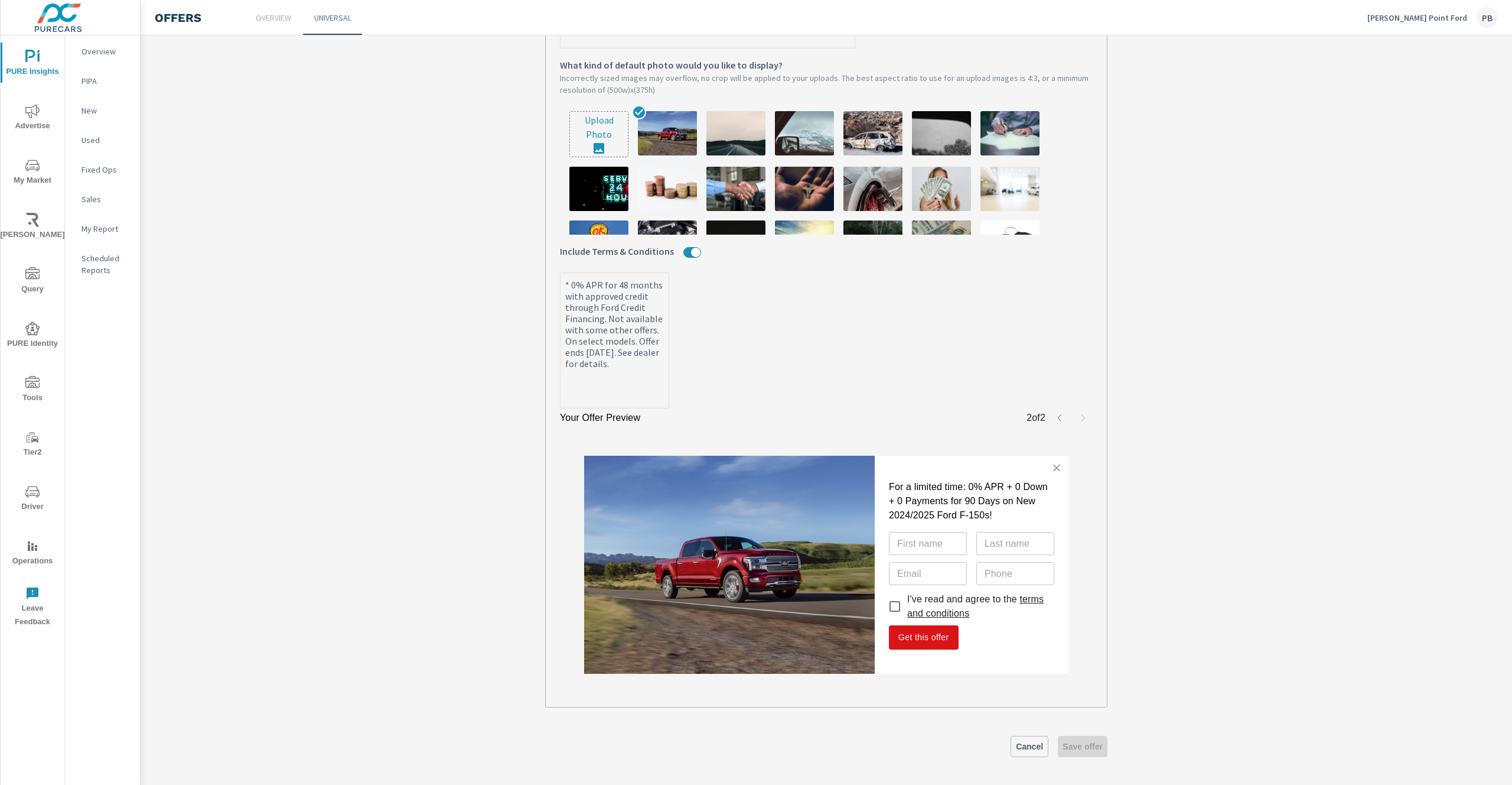
click at [947, 612] on link "terms and conditions" at bounding box center [975, 605] width 137 height 24
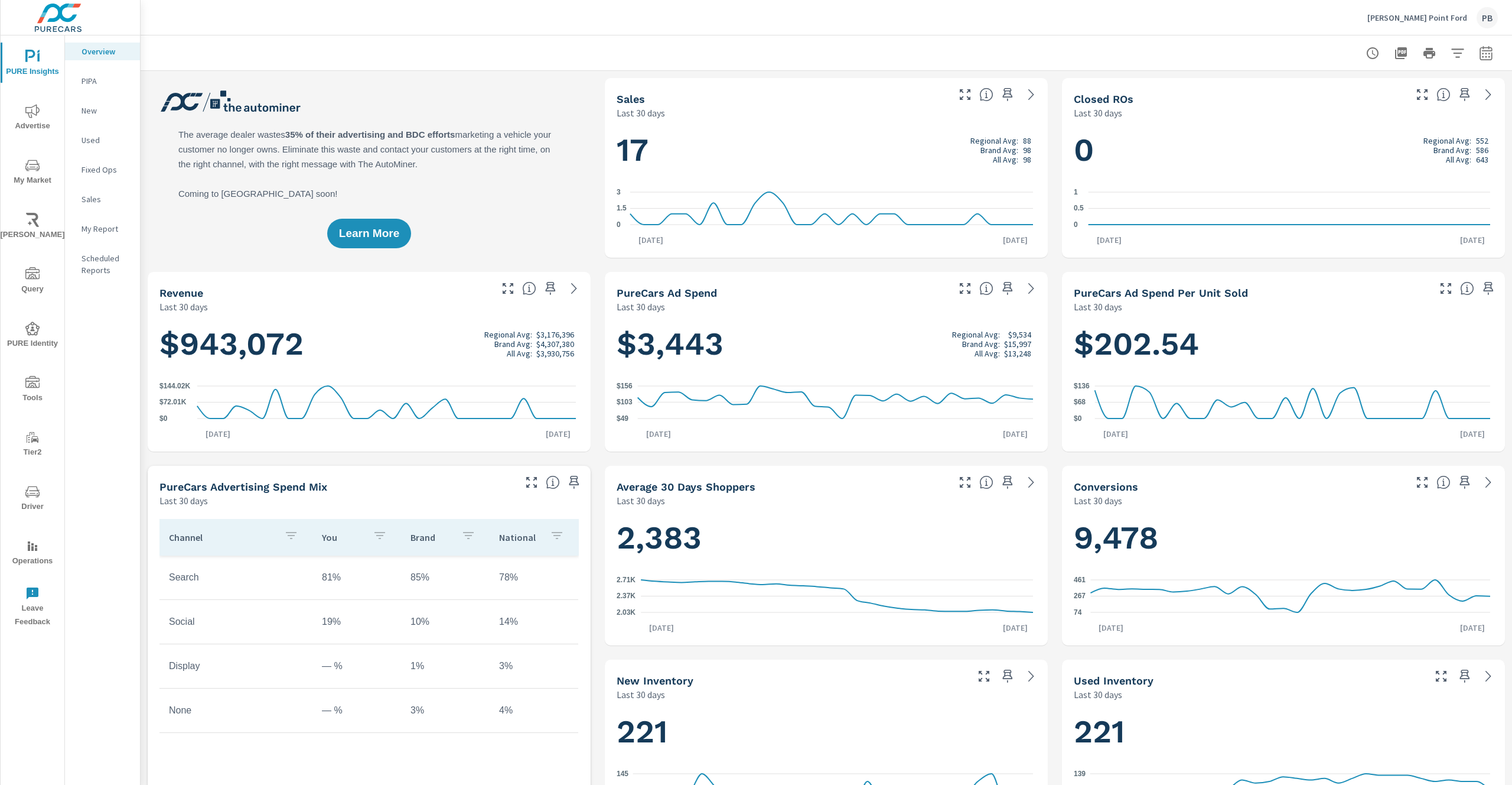
scroll to position [1, 0]
click at [31, 382] on icon "nav menu" at bounding box center [32, 383] width 14 height 14
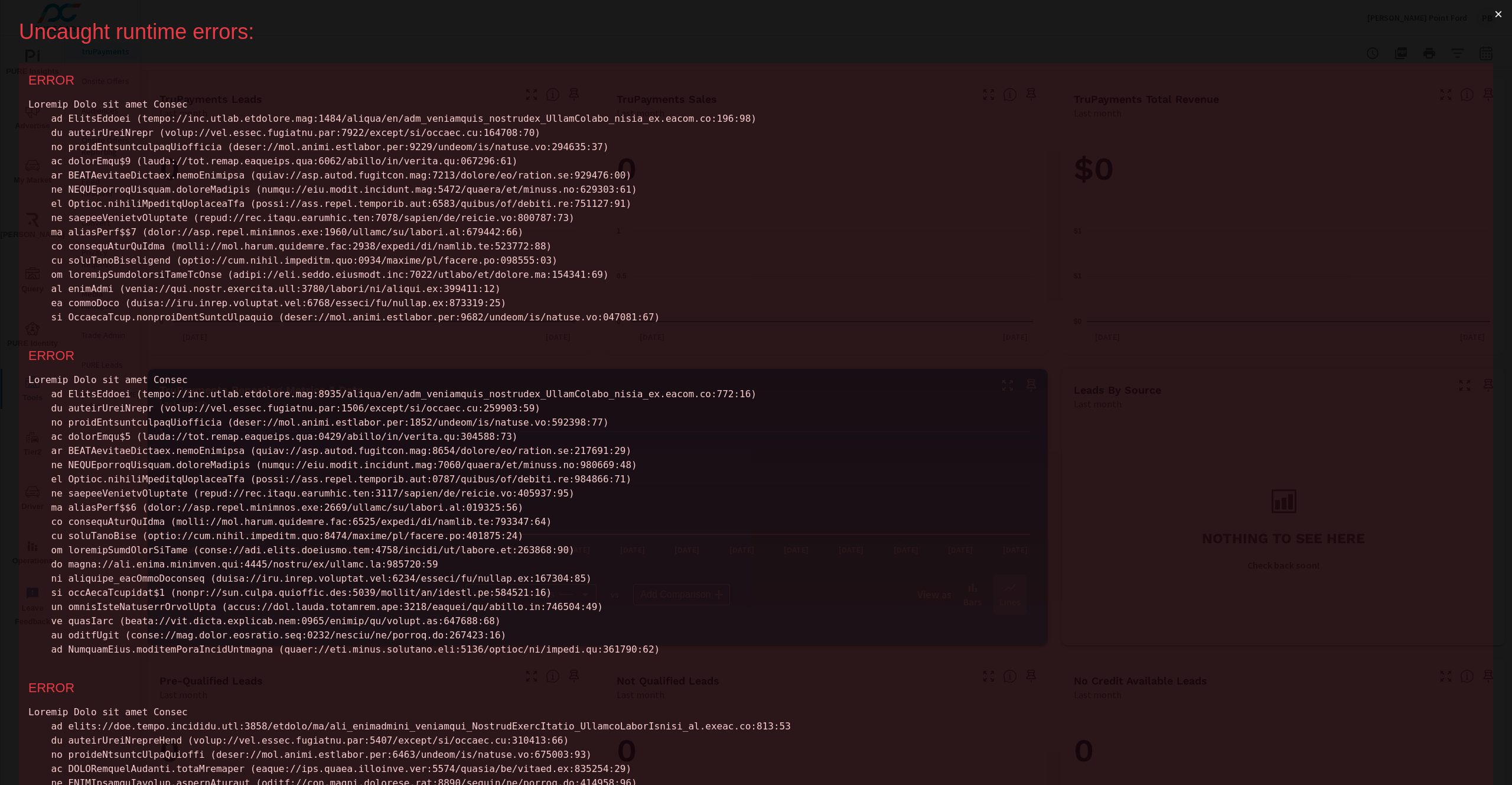
click at [1489, 15] on button "×" at bounding box center [1498, 14] width 27 height 28
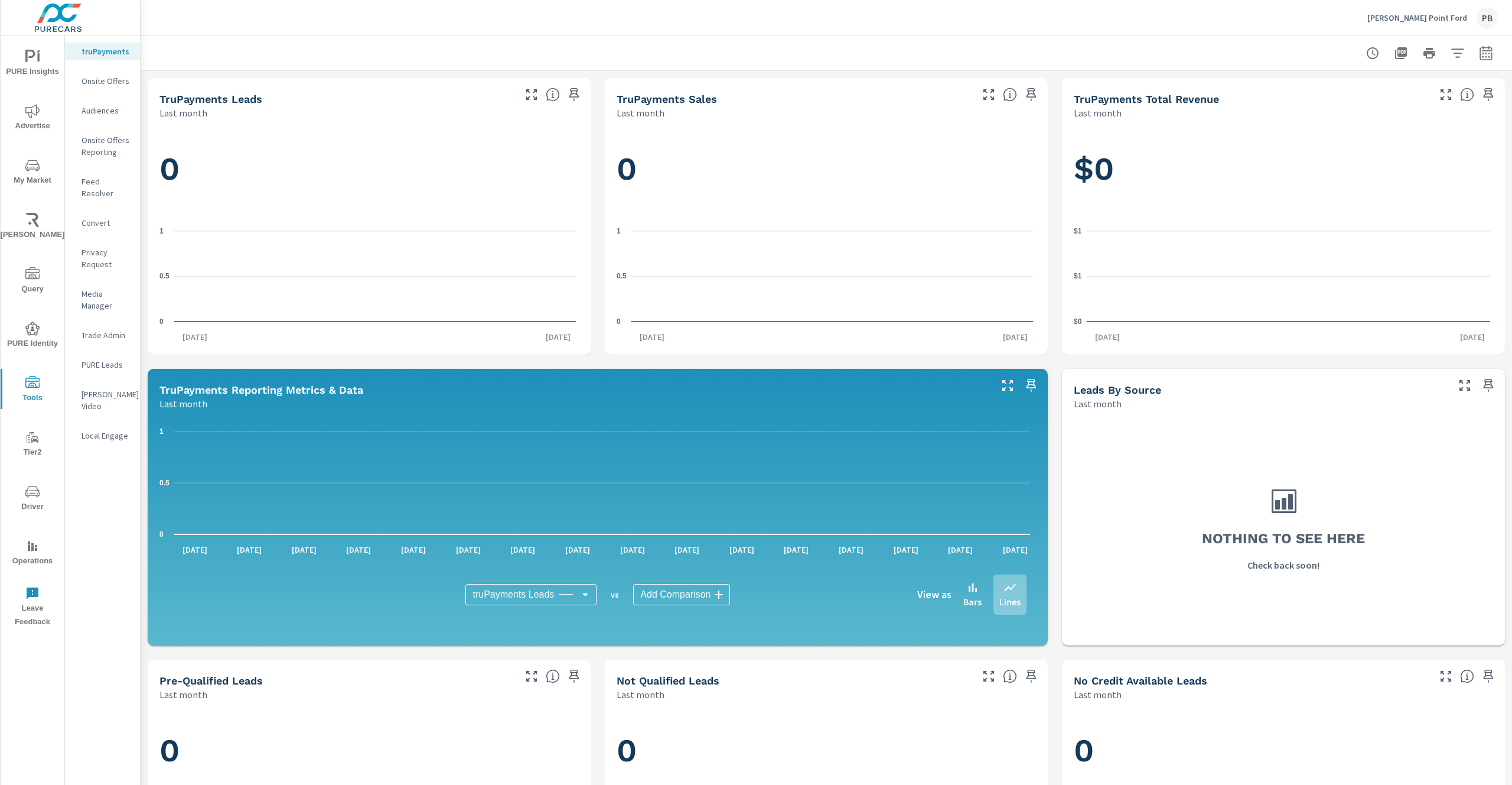
click at [103, 80] on p "Onsite Offers" at bounding box center [105, 81] width 49 height 12
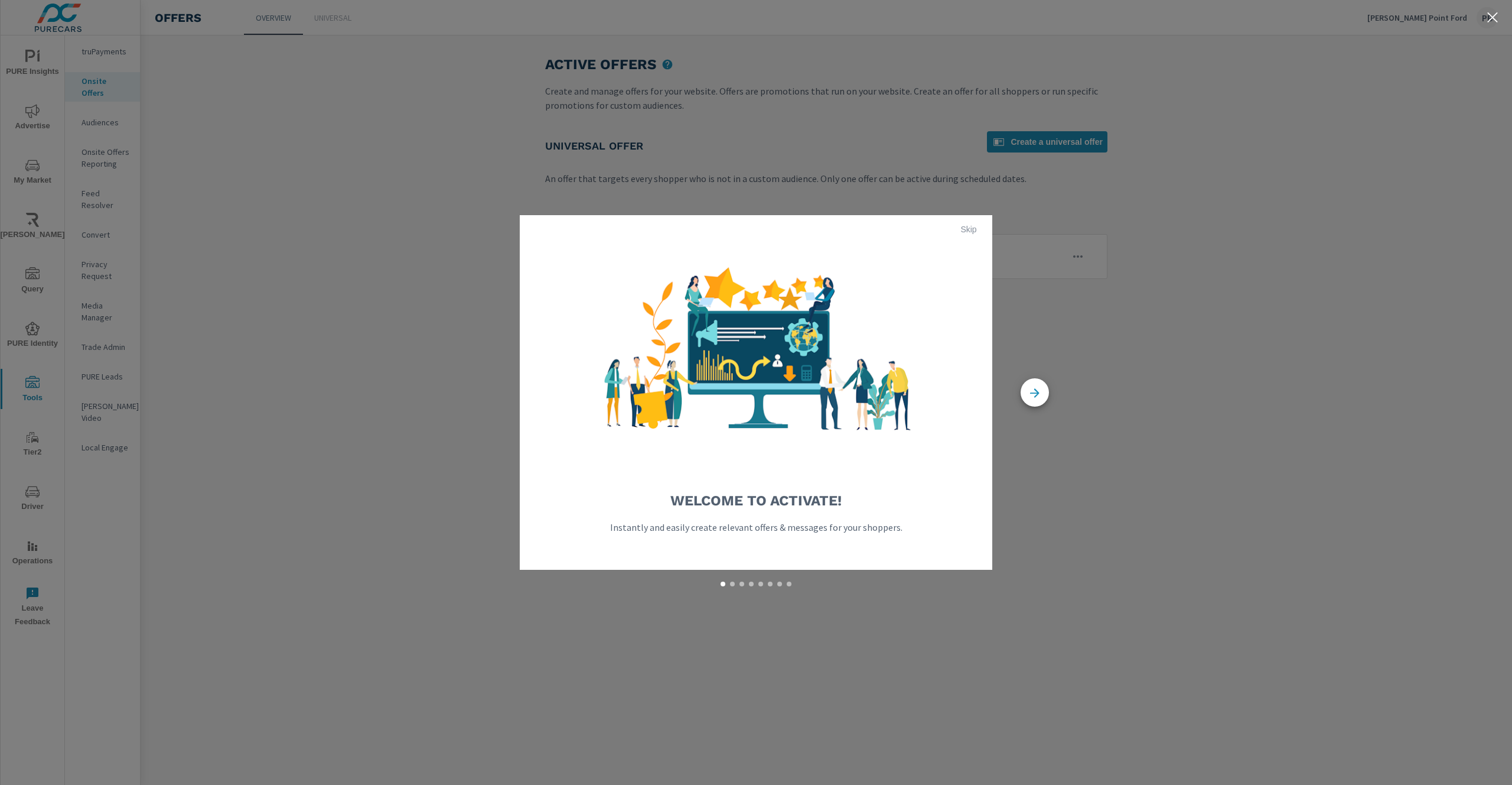
click at [967, 234] on span "Skip" at bounding box center [968, 229] width 28 height 11
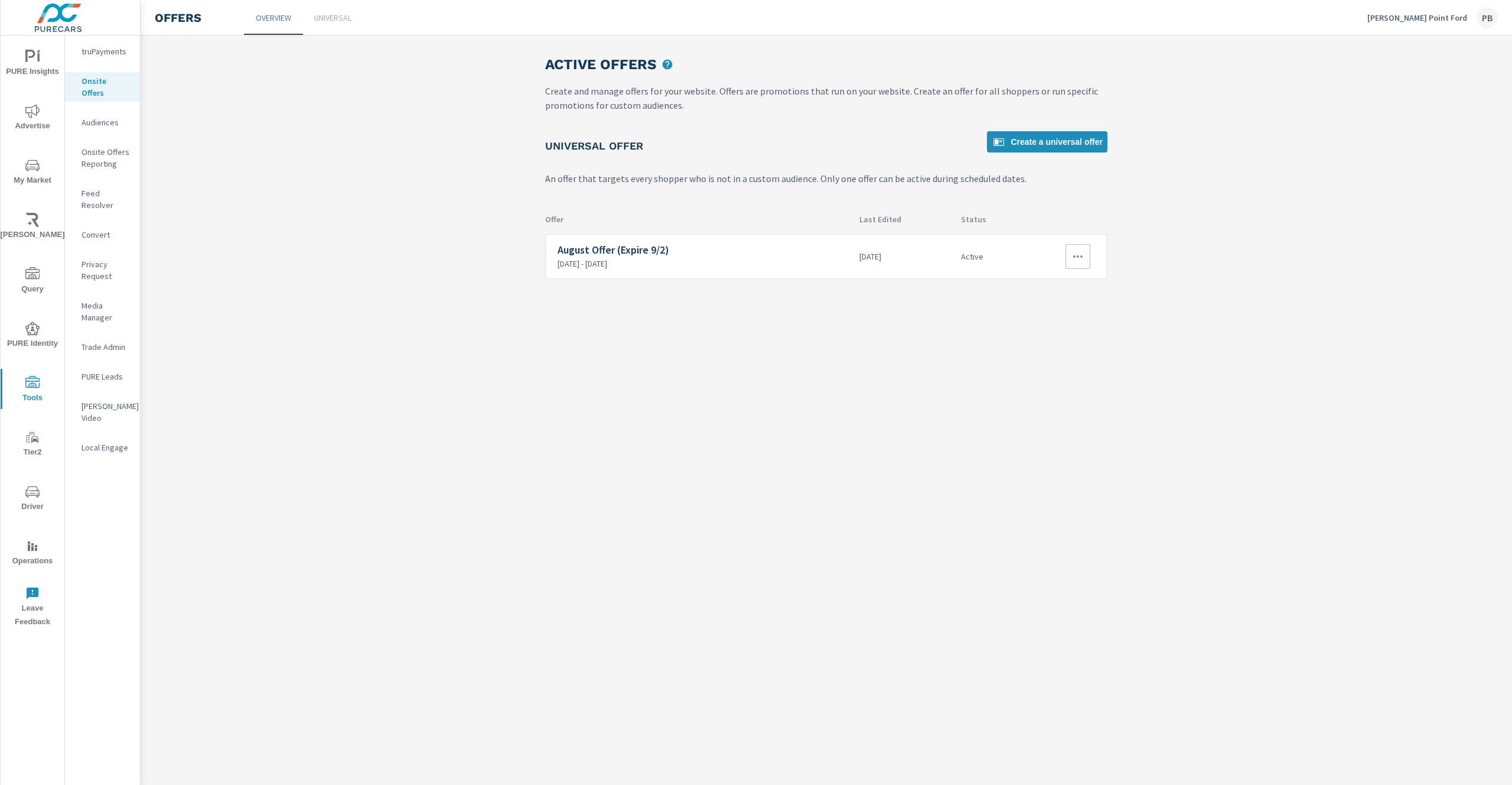
click at [620, 261] on p "[DATE] - [DATE]" at bounding box center [704, 263] width 292 height 11
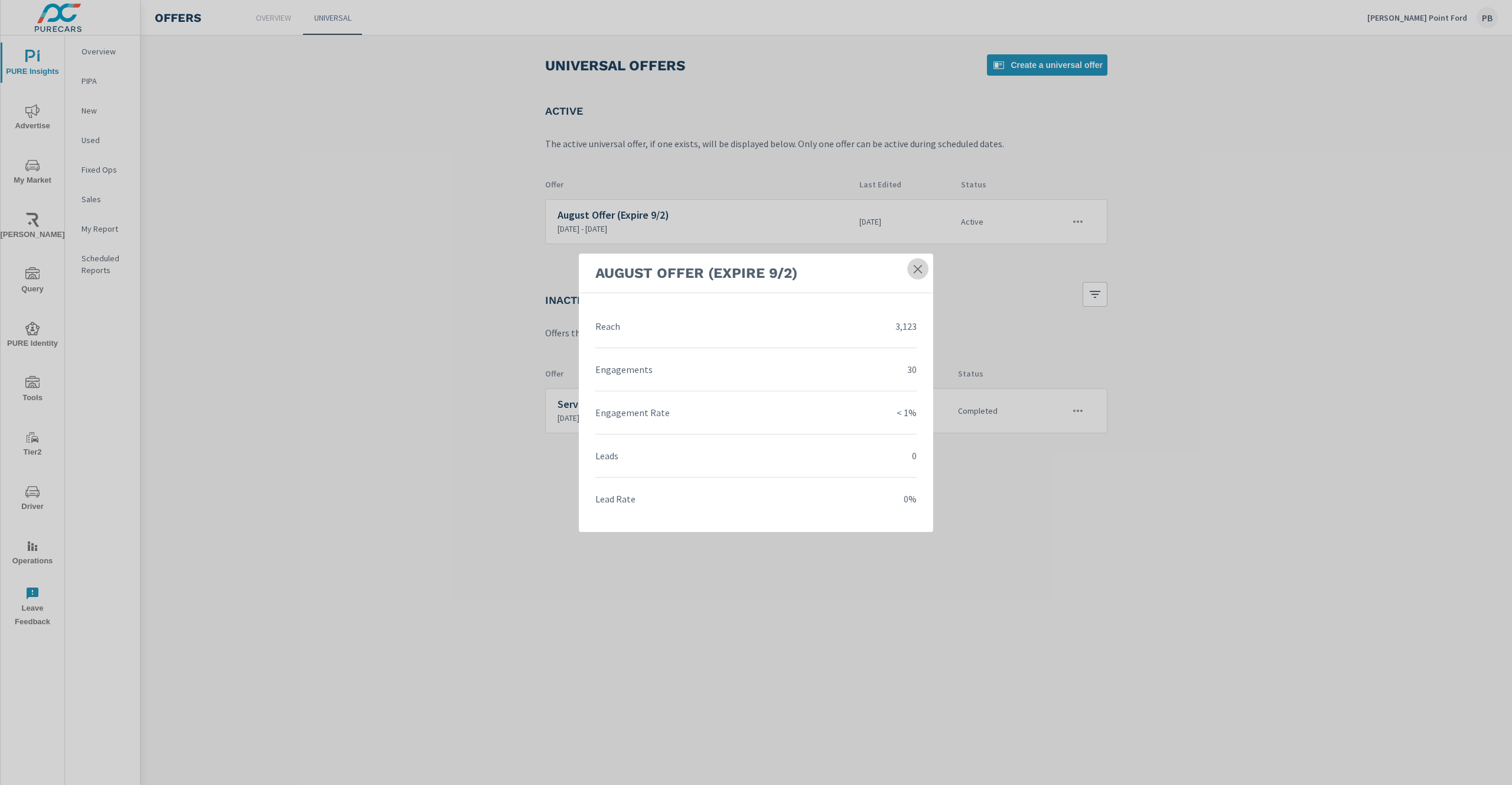
click at [921, 269] on icon at bounding box center [918, 268] width 12 height 12
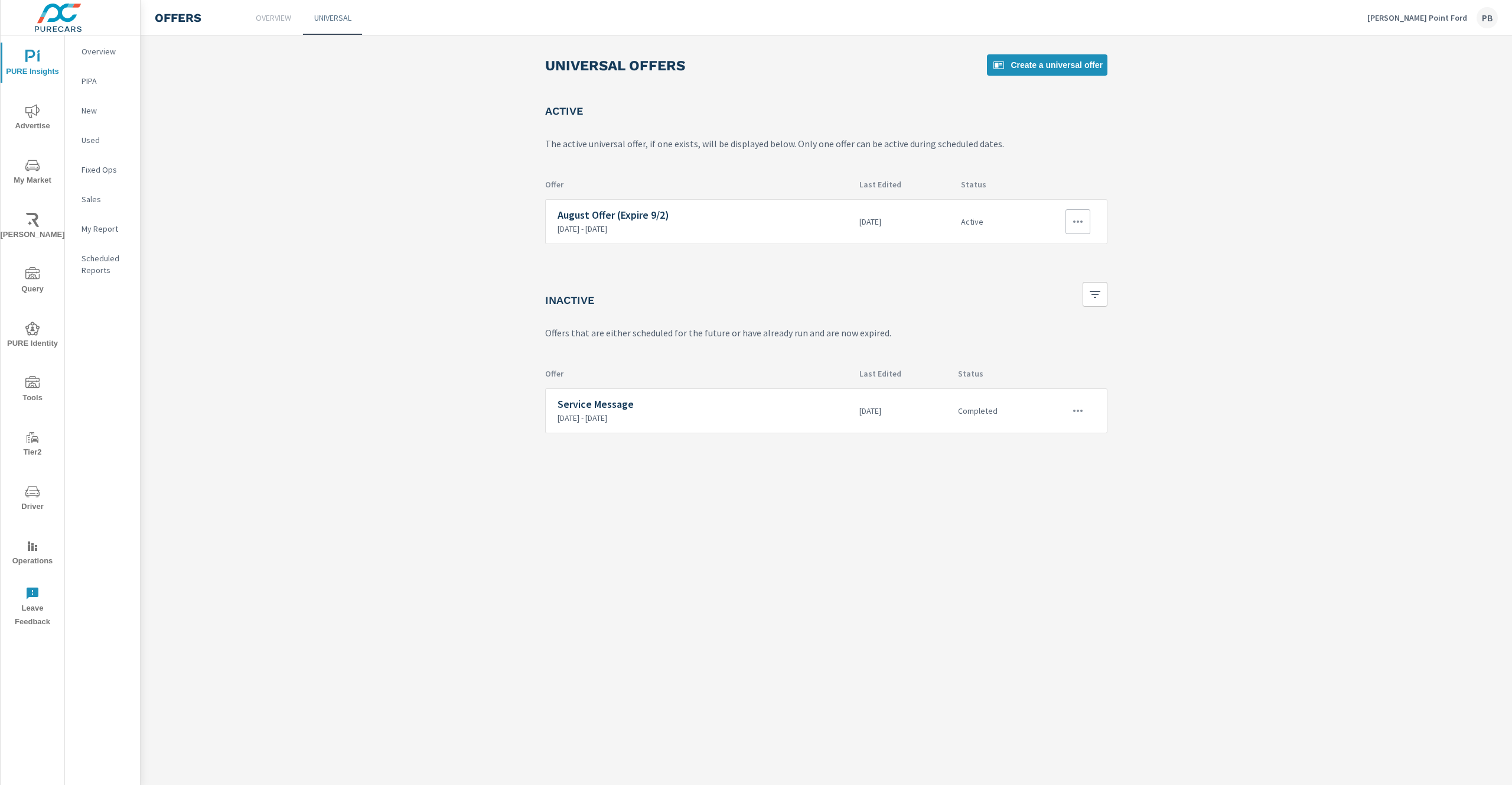
click at [1079, 223] on icon "button" at bounding box center [1077, 221] width 14 height 14
click at [1071, 242] on link "Edit" at bounding box center [1056, 248] width 65 height 28
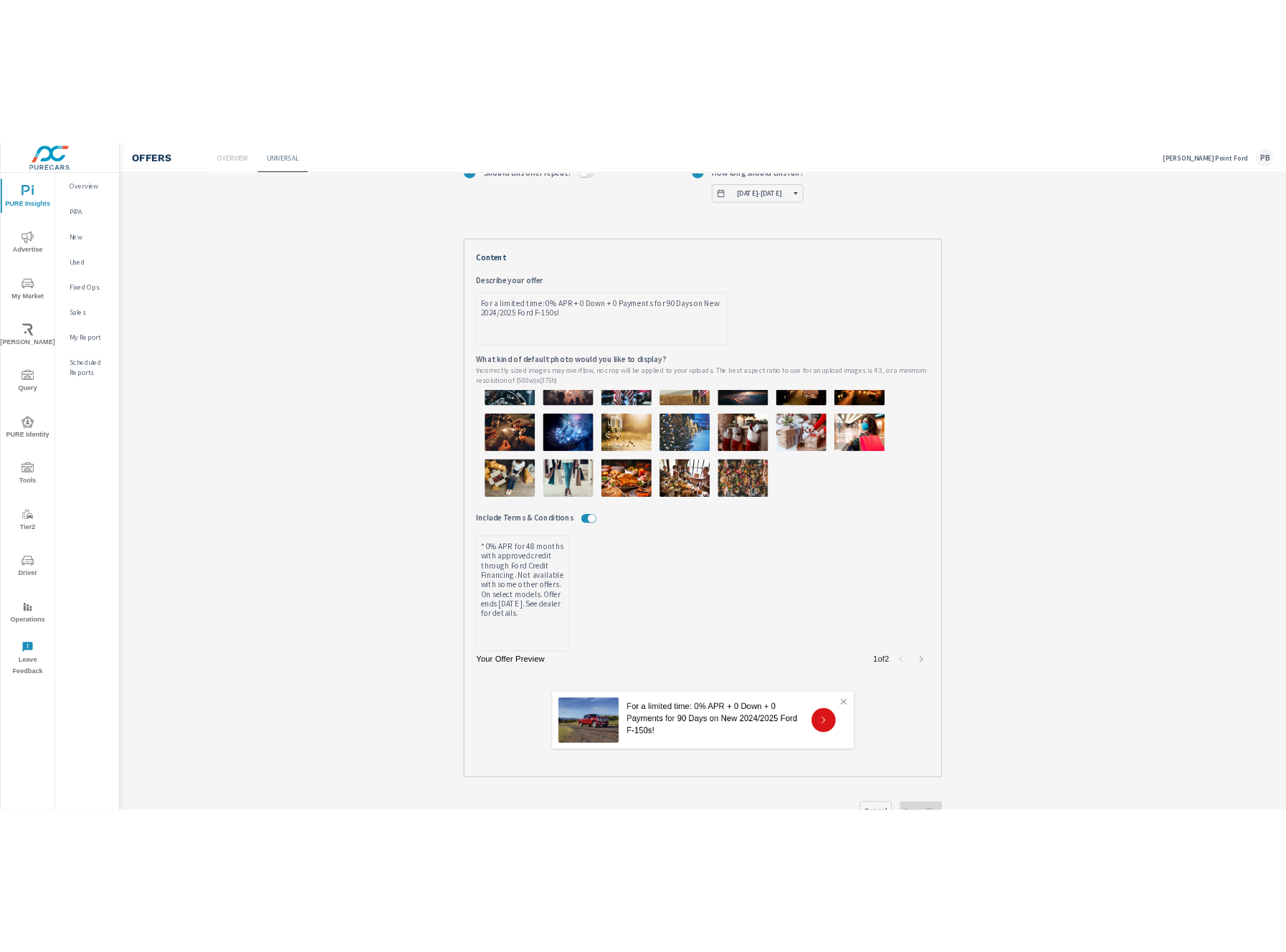
scroll to position [284, 0]
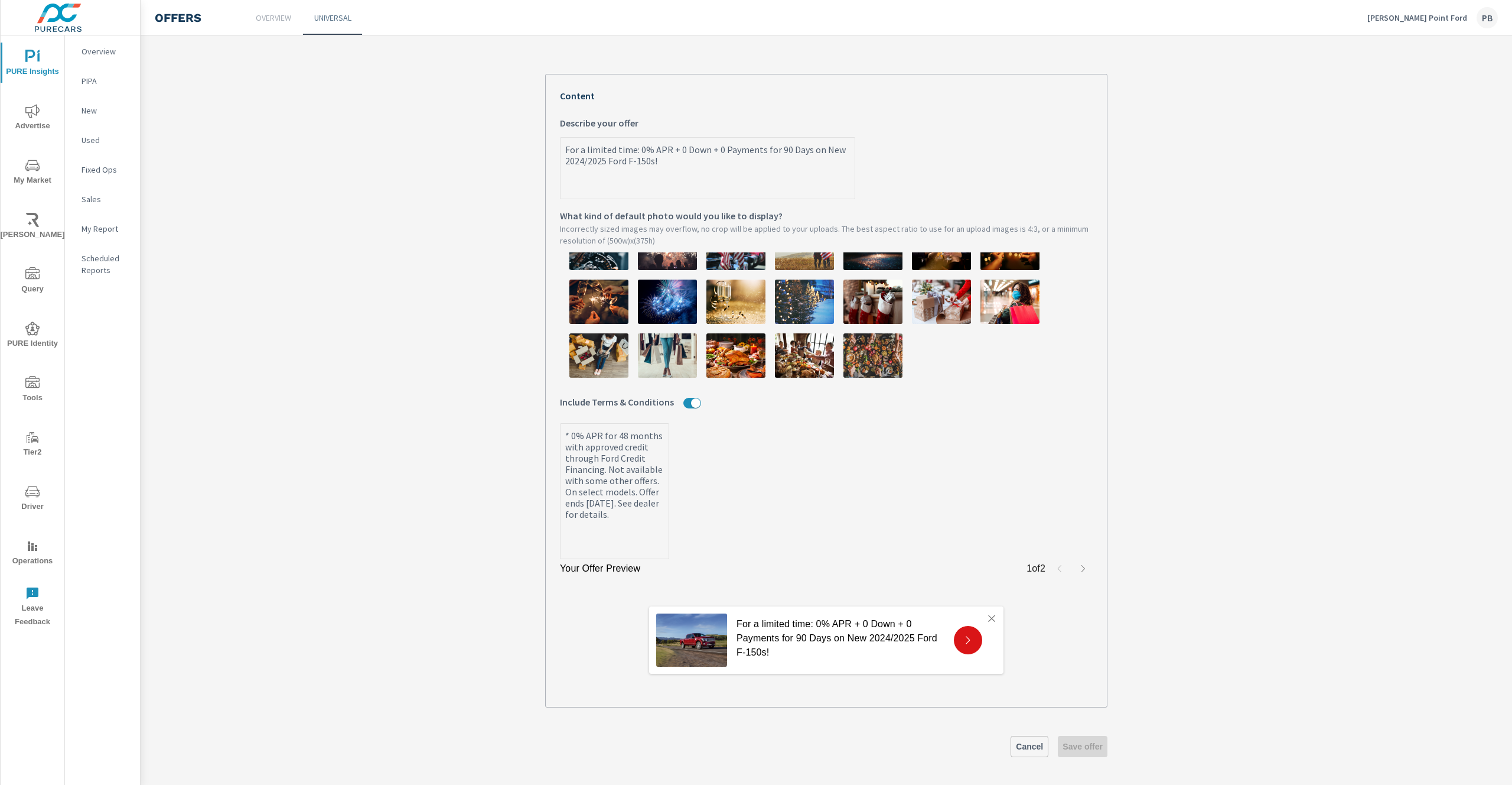
click at [967, 641] on icon at bounding box center [968, 639] width 11 height 11
click at [963, 634] on icon at bounding box center [968, 639] width 11 height 11
type textarea "x"
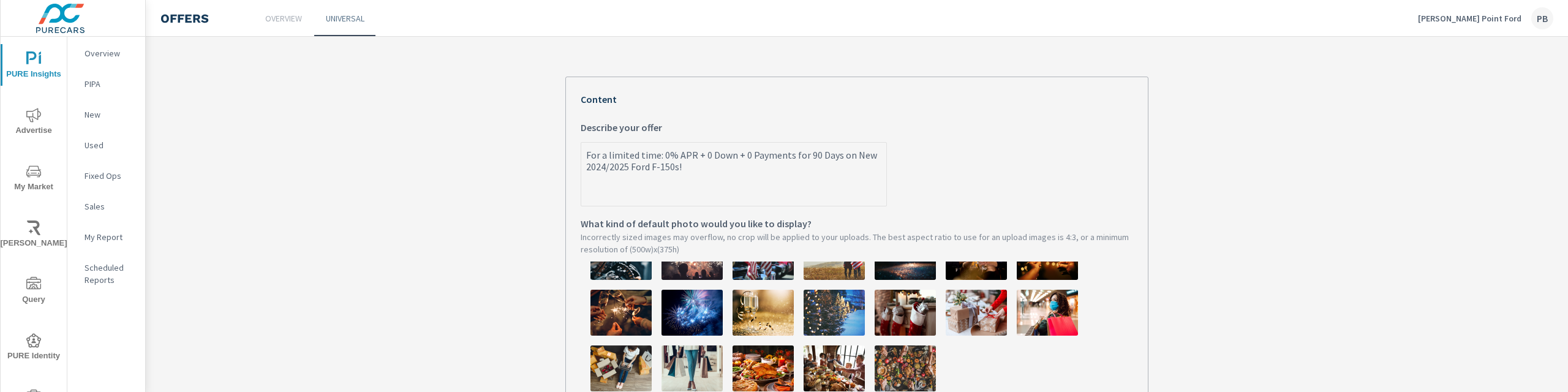
type textarea "x"
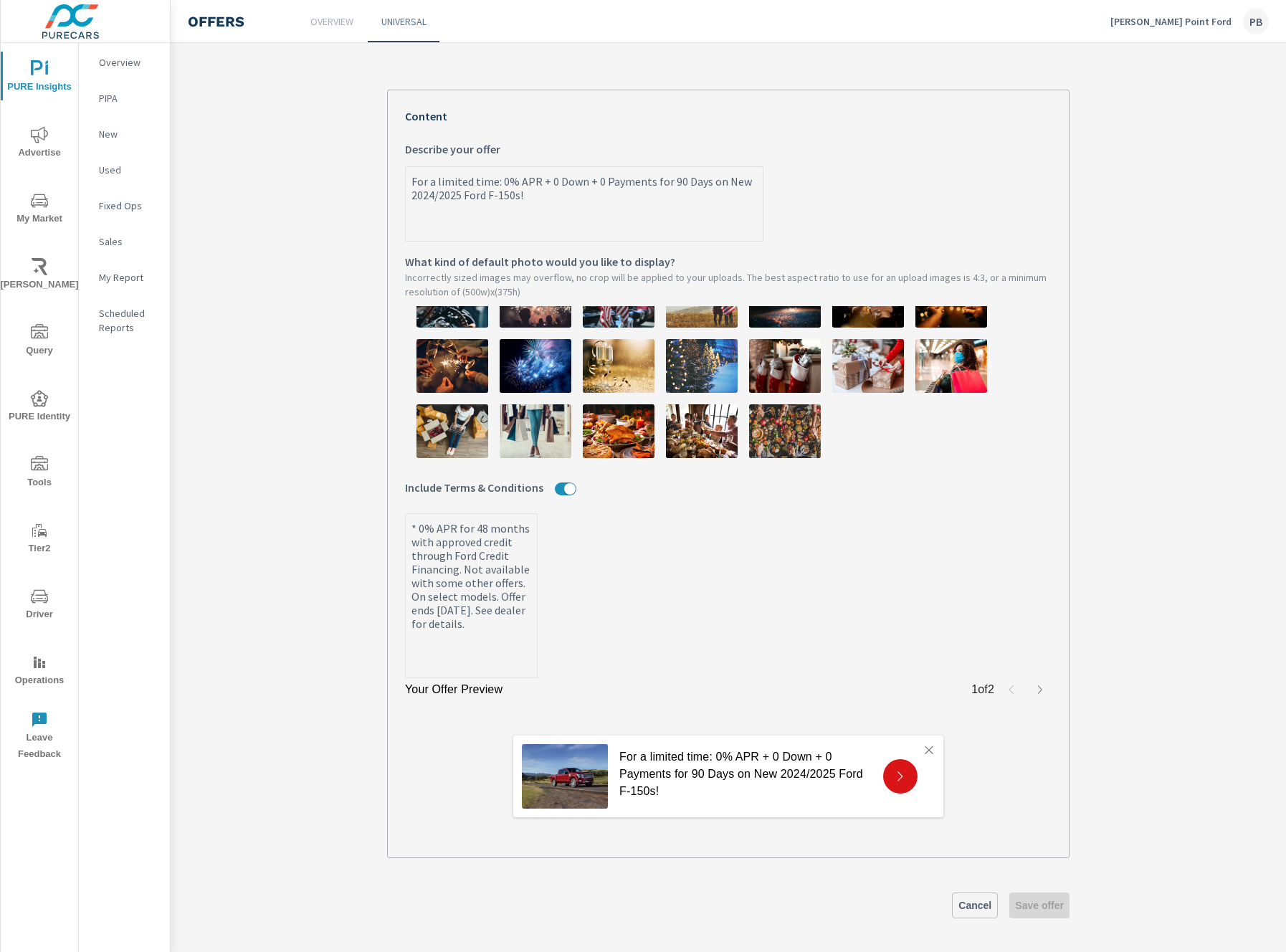
click at [884, 767] on div at bounding box center [900, 776] width 34 height 34
click at [901, 776] on icon at bounding box center [900, 776] width 13 height 13
click at [741, 761] on p "For a limited time: 0% APR + 0 Down + 0 Payments for 90 Days on New 2024/2025 F…" at bounding box center [746, 774] width 252 height 51
click at [567, 757] on img at bounding box center [564, 776] width 86 height 64
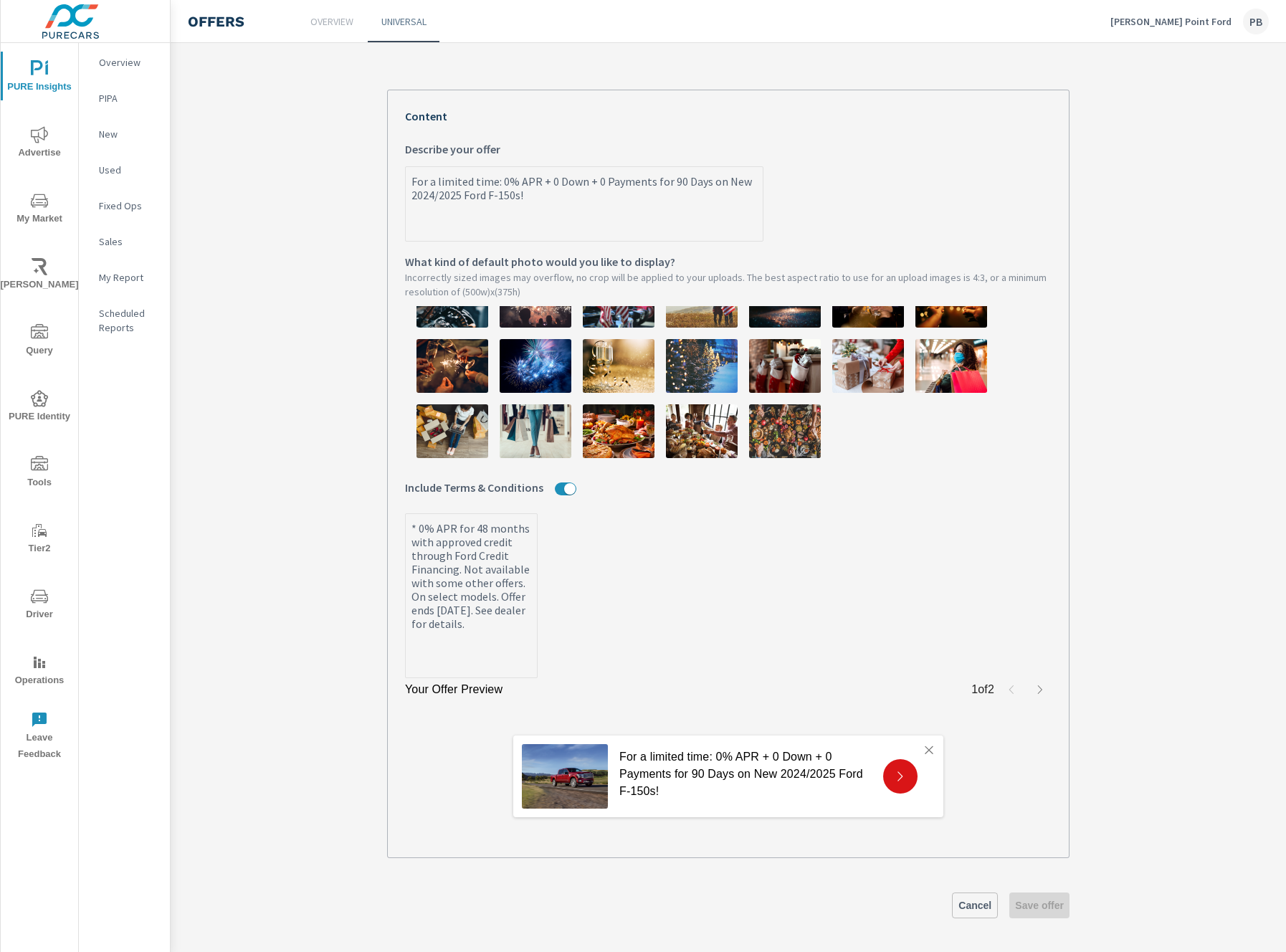
click at [1034, 688] on icon "button" at bounding box center [1040, 689] width 11 height 11
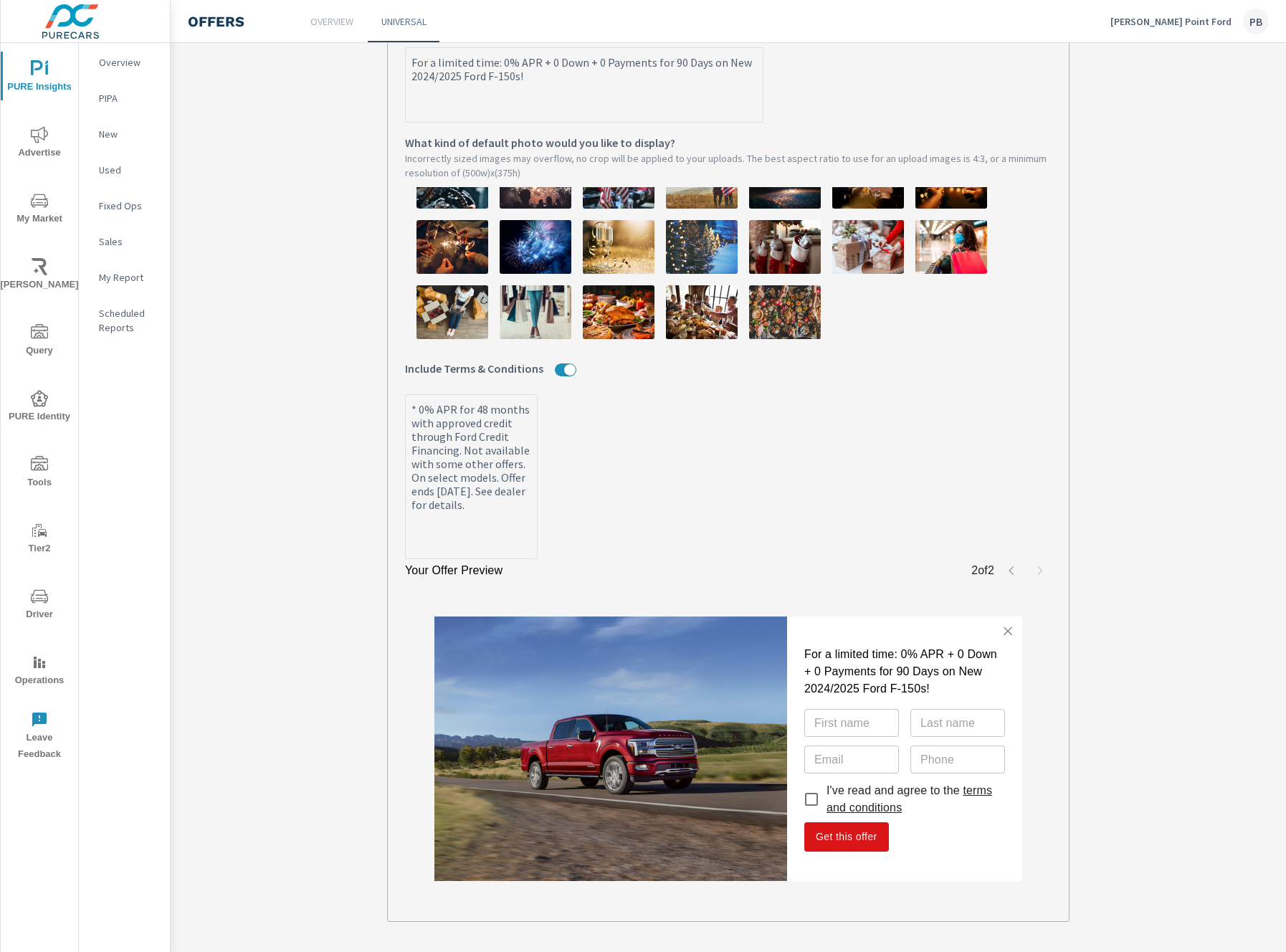
scroll to position [467, 0]
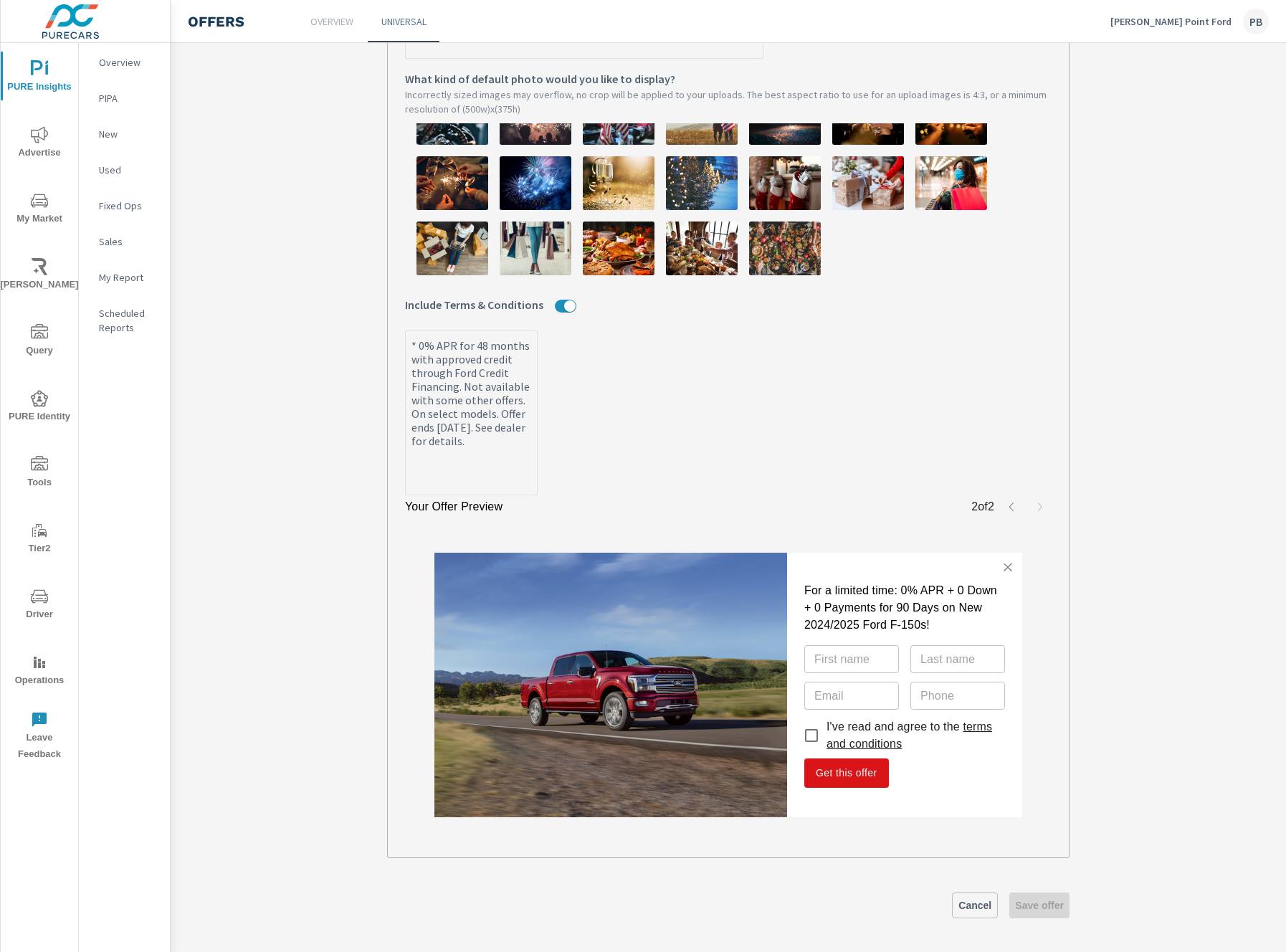
click at [878, 742] on link "terms and conditions" at bounding box center [909, 734] width 166 height 29
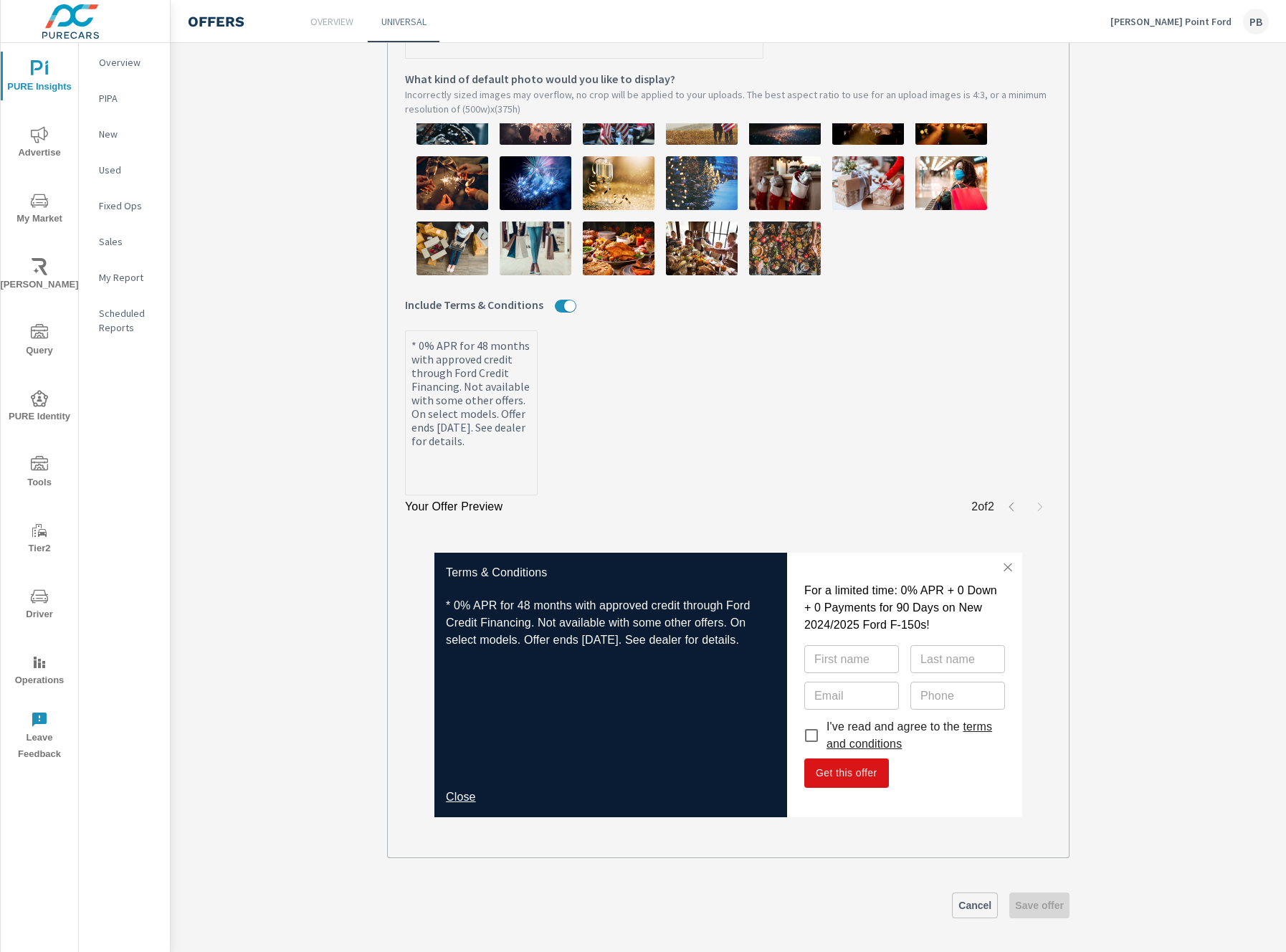
click at [446, 791] on link "Close" at bounding box center [461, 797] width 30 height 12
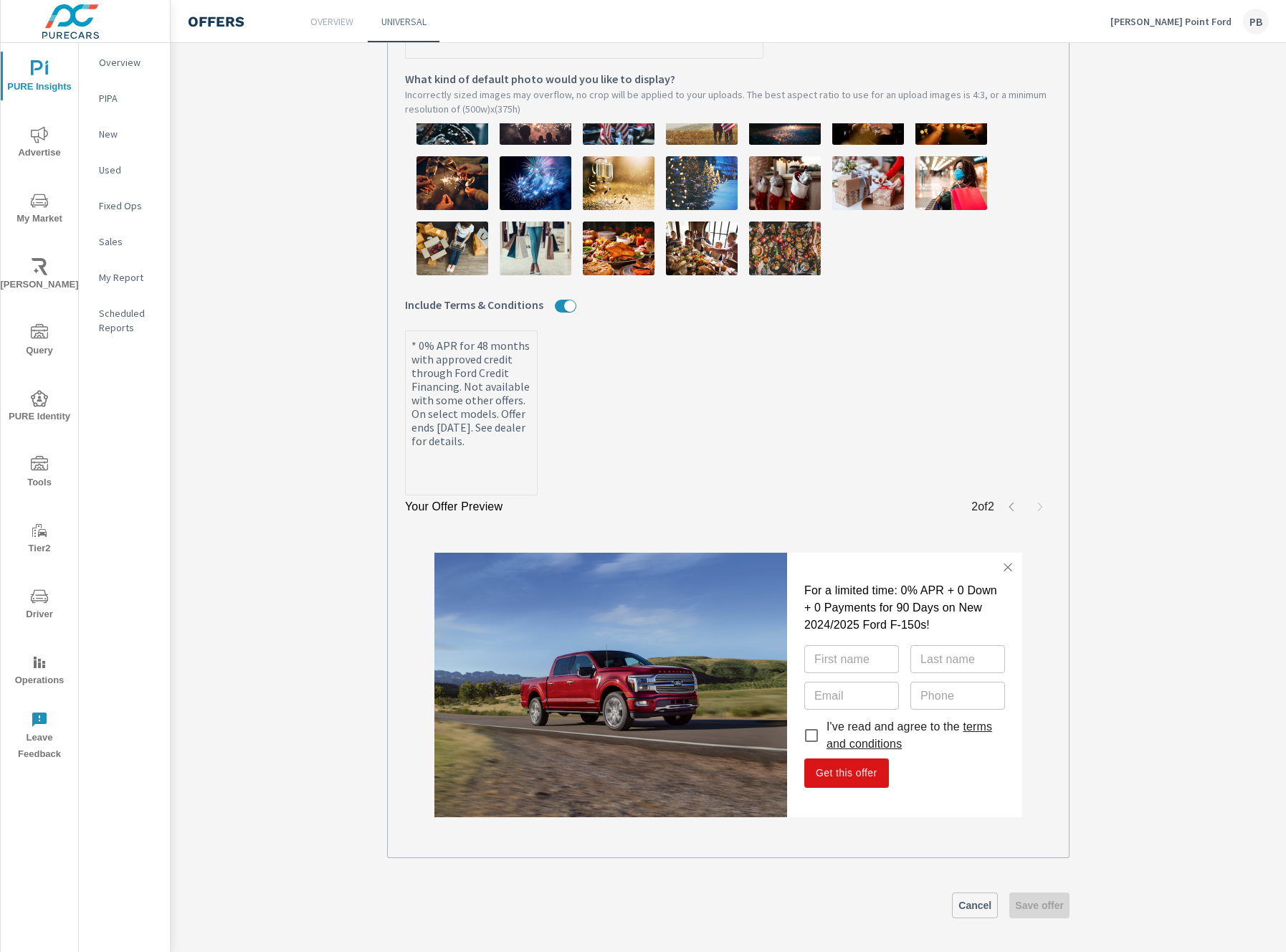
click at [852, 737] on link "terms and conditions" at bounding box center [909, 734] width 166 height 29
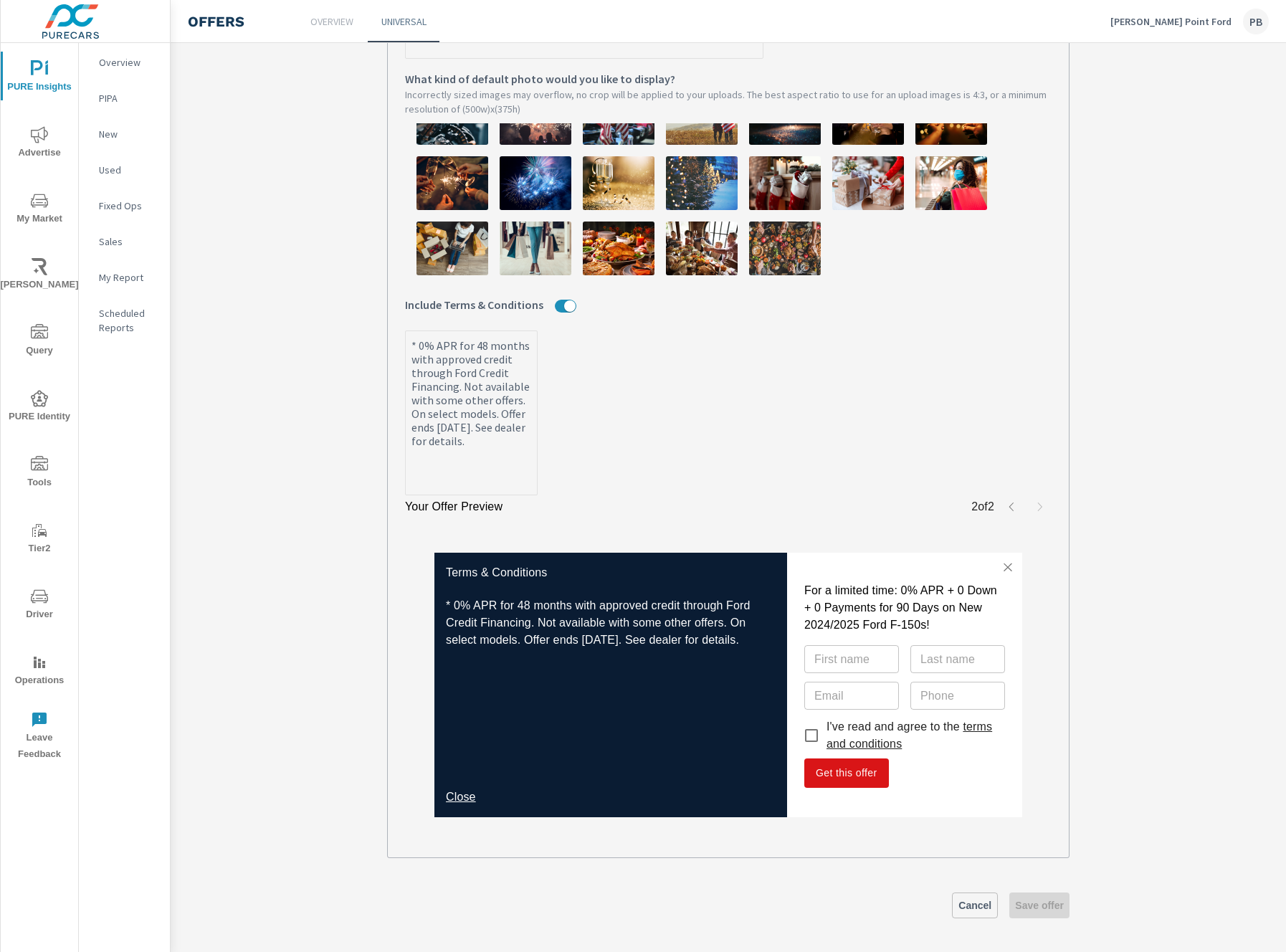
drag, startPoint x: 463, startPoint y: 796, endPoint x: 450, endPoint y: 796, distance: 13.0
click at [463, 796] on link "Close" at bounding box center [461, 797] width 30 height 12
